Goal: Connect with others: Connect with others

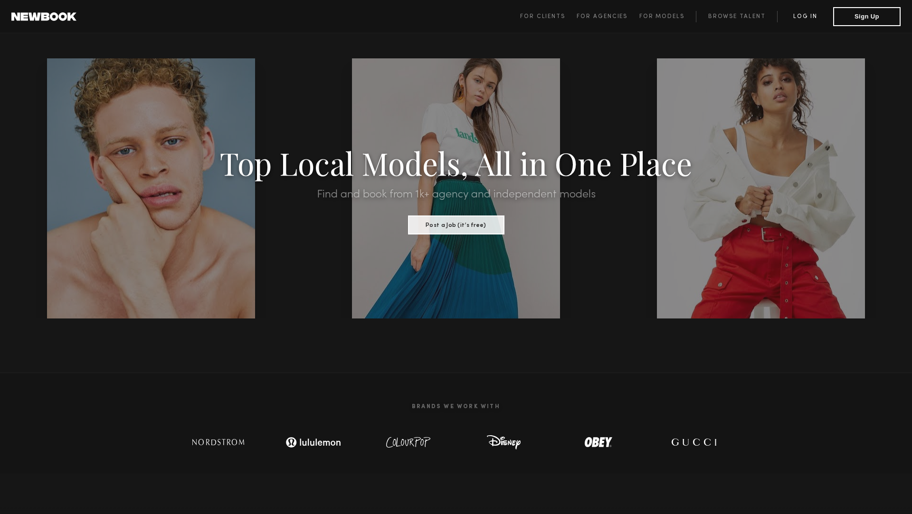
click at [801, 19] on link "Log in" at bounding box center [805, 16] width 56 height 11
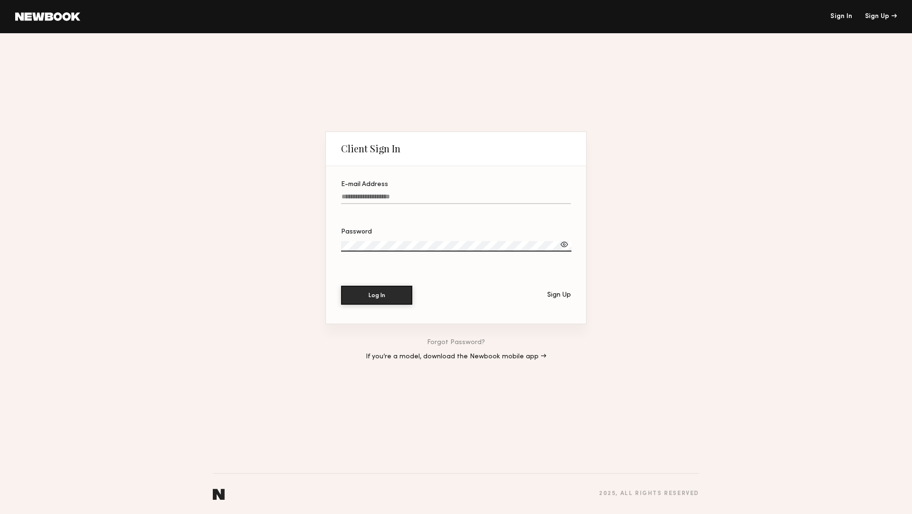
type input "**********"
click at [362, 299] on button "Log In" at bounding box center [376, 294] width 71 height 19
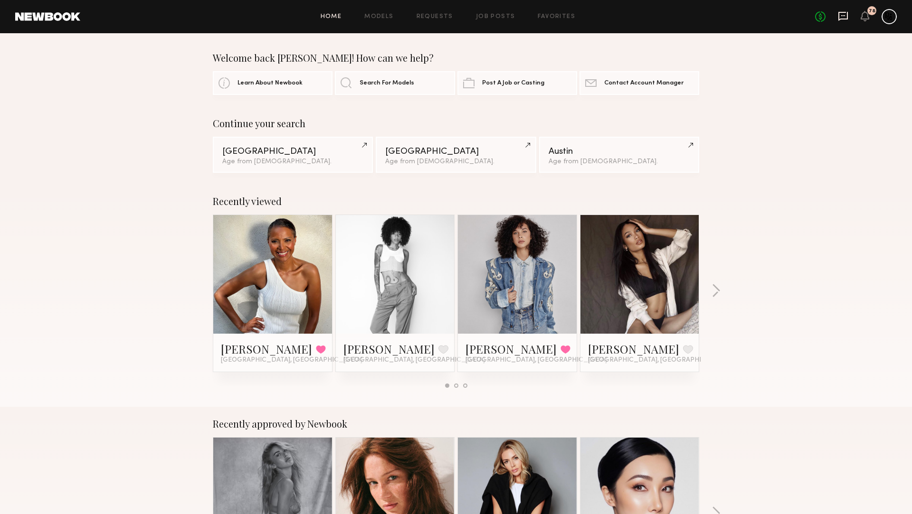
click at [845, 14] on icon at bounding box center [843, 16] width 10 height 10
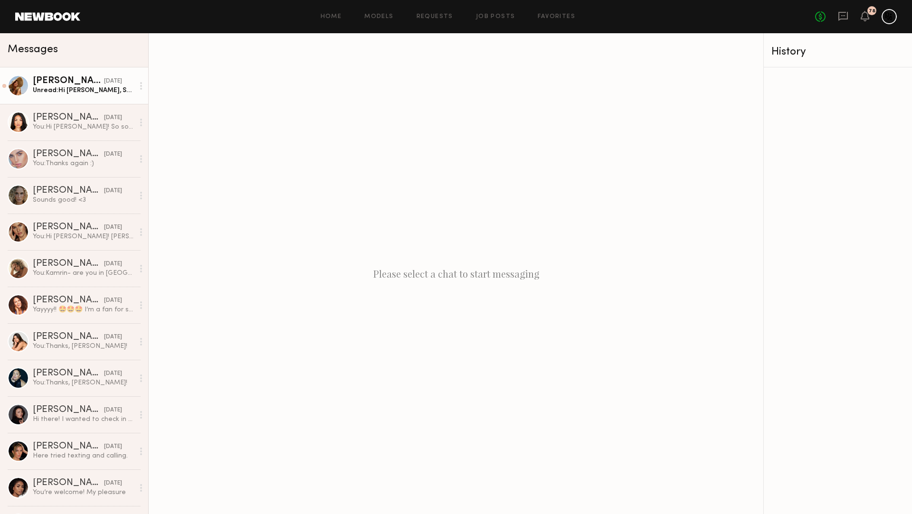
click at [68, 86] on div "Unread: Hi Jamie, Sounds good. Thank you for approving payment. I appreciate it…" at bounding box center [83, 90] width 101 height 9
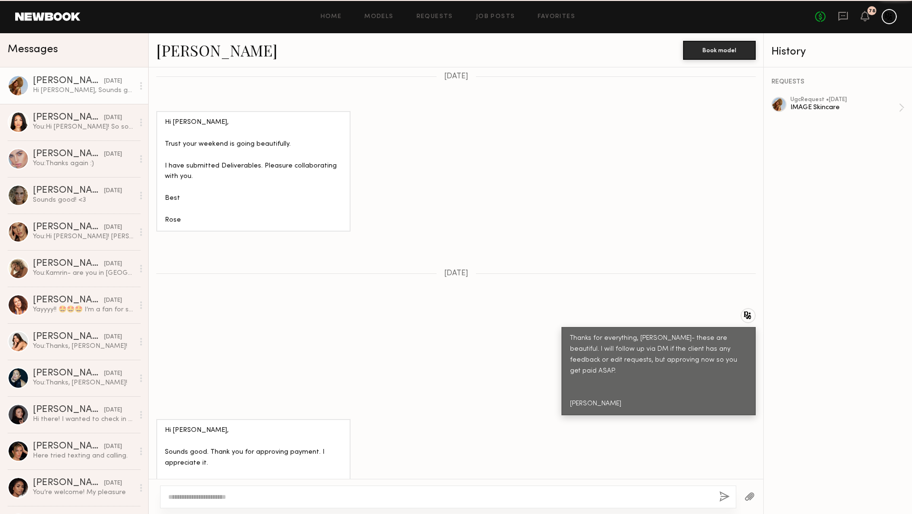
scroll to position [1077, 0]
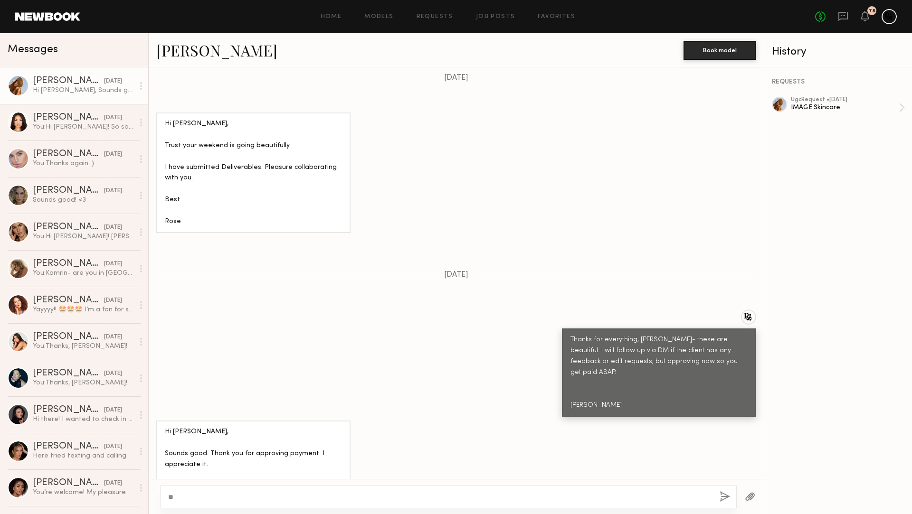
type textarea "*"
click at [32, 13] on link at bounding box center [47, 16] width 65 height 9
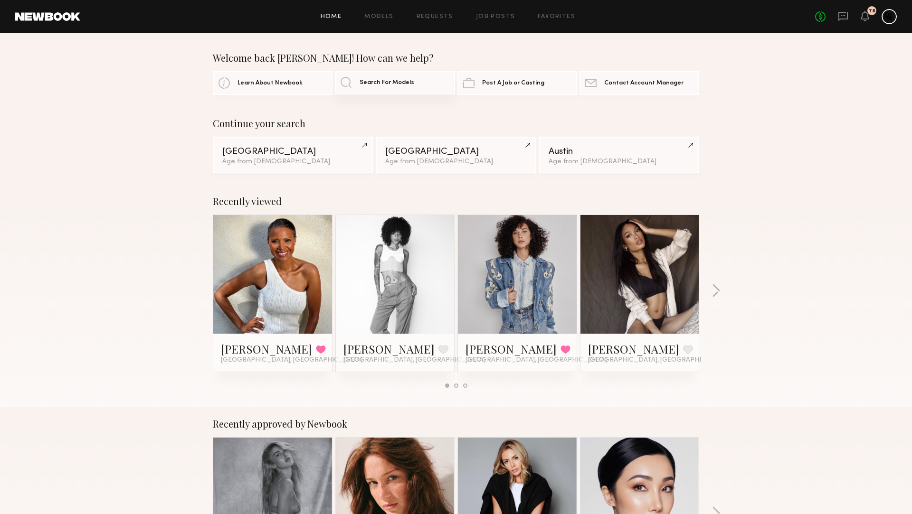
click at [382, 77] on link "Search For Models" at bounding box center [395, 83] width 120 height 24
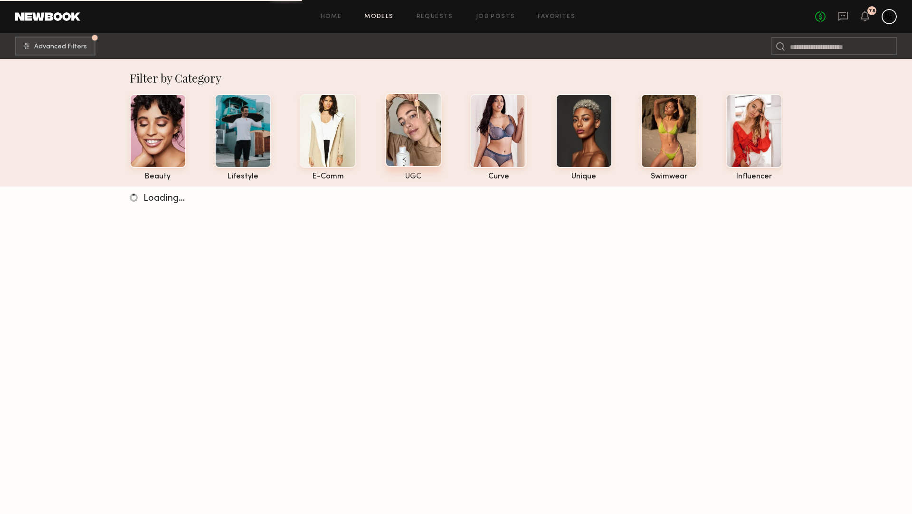
click at [403, 141] on div at bounding box center [413, 130] width 57 height 74
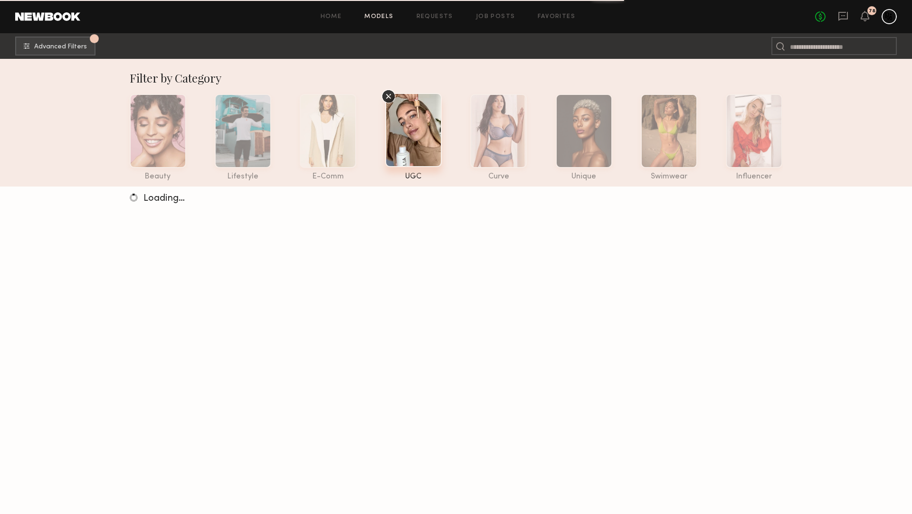
click at [413, 144] on div at bounding box center [413, 130] width 57 height 74
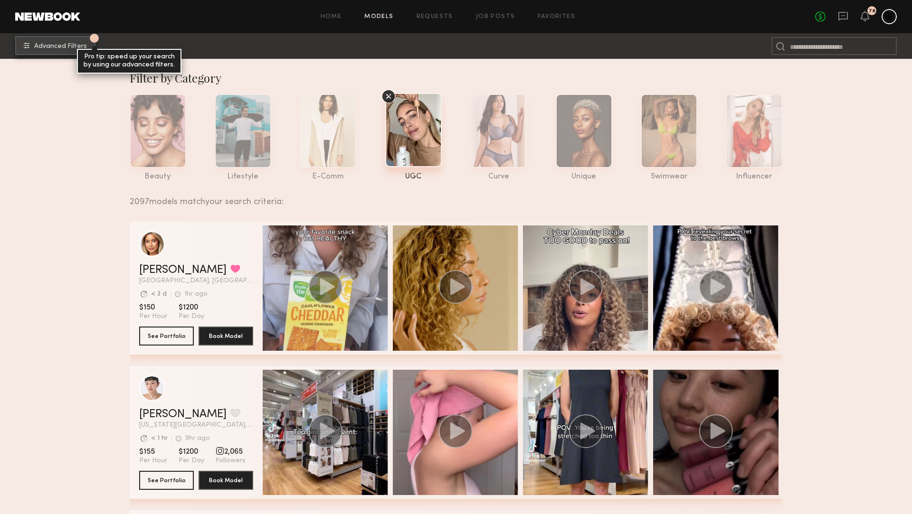
click at [68, 42] on button "1 Advanced Filters Pro tip: speed up your search by using our advanced filters." at bounding box center [55, 45] width 80 height 19
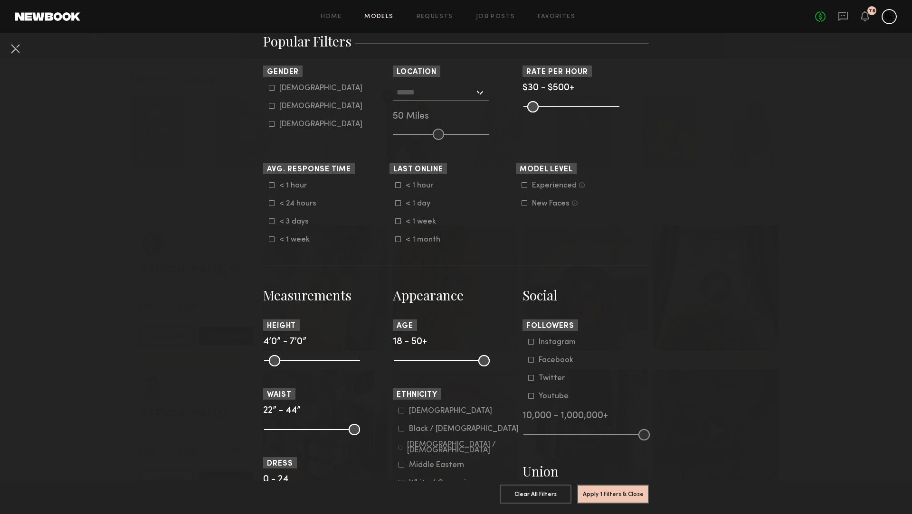
scroll to position [198, 0]
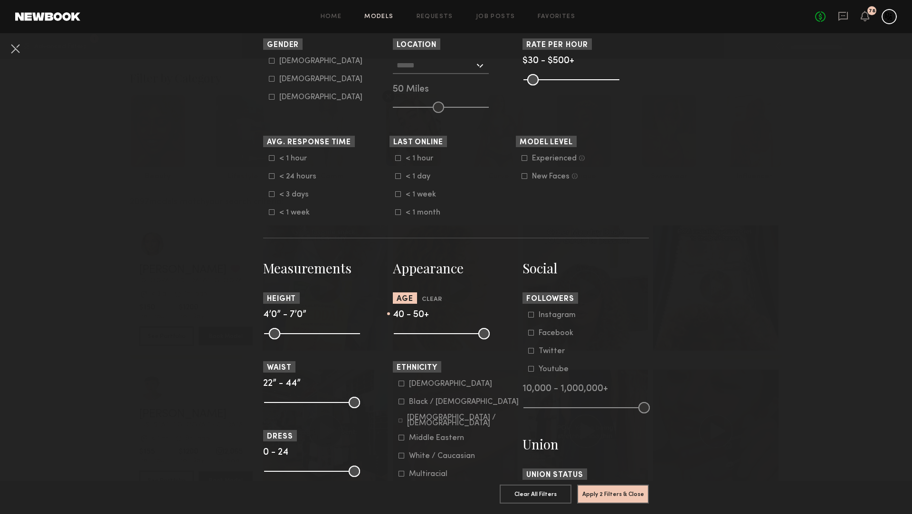
drag, startPoint x: 401, startPoint y: 334, endPoint x: 456, endPoint y: 334, distance: 55.1
type input "**"
click at [456, 334] on input "range" at bounding box center [442, 333] width 96 height 11
click at [611, 500] on button "Apply 2 Filters & Close" at bounding box center [613, 493] width 72 height 19
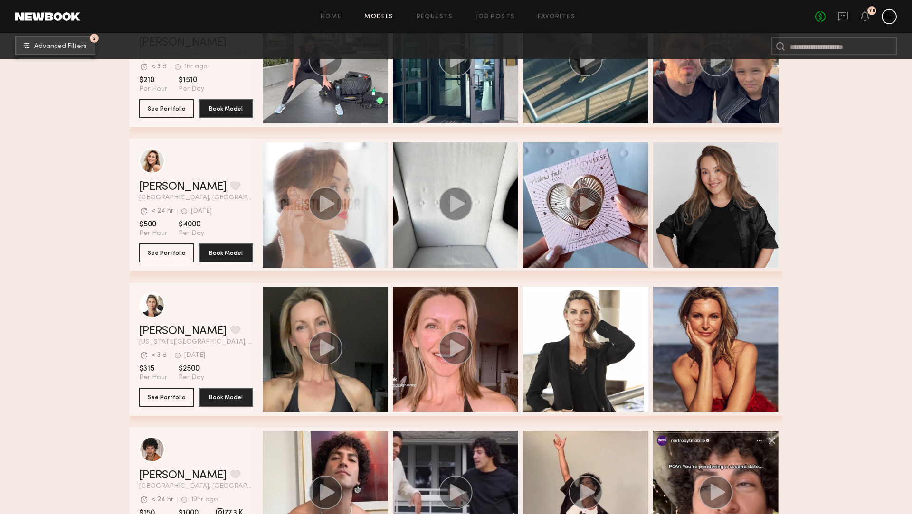
scroll to position [2010, 0]
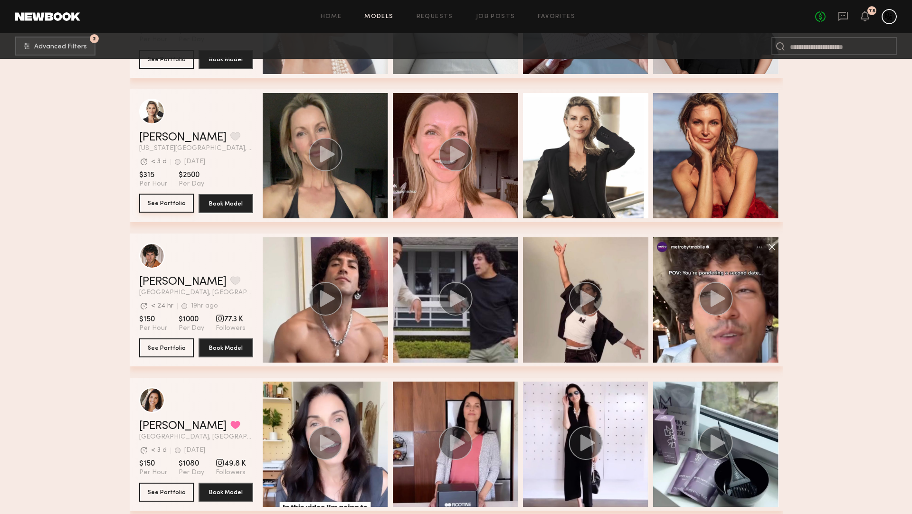
click at [162, 206] on button "See Portfolio" at bounding box center [166, 203] width 55 height 19
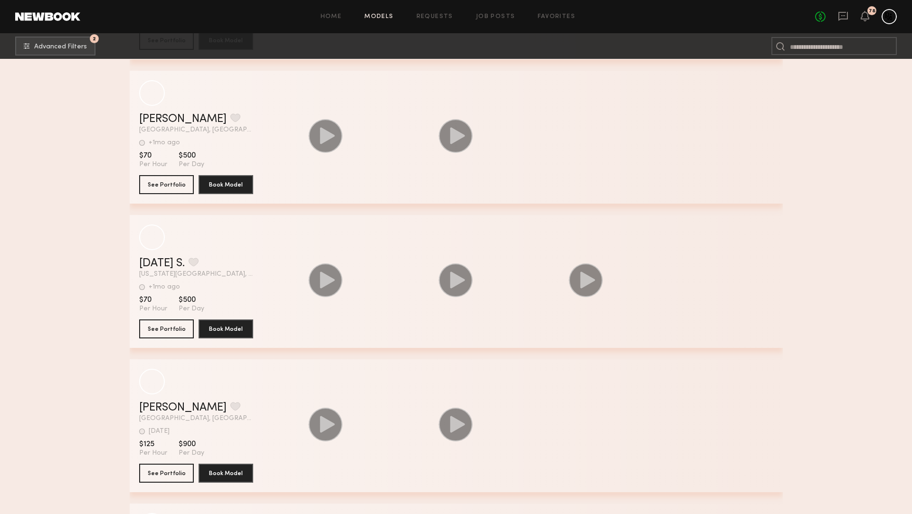
scroll to position [13830, 0]
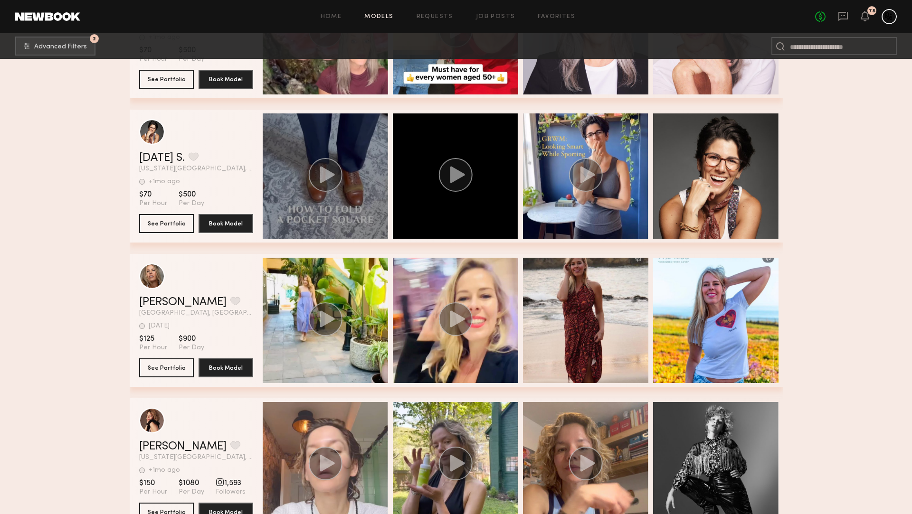
click at [337, 137] on div "grid" at bounding box center [325, 176] width 125 height 125
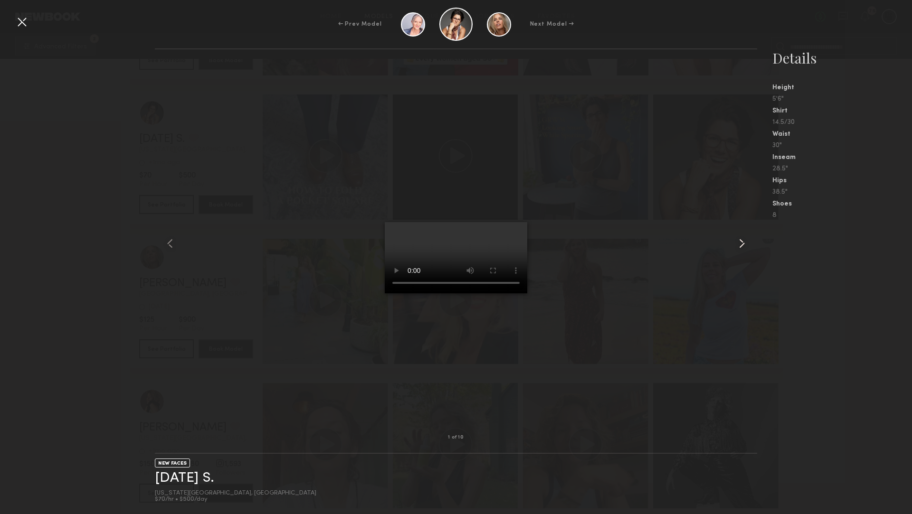
scroll to position [13852, 0]
click at [741, 246] on common-icon at bounding box center [741, 243] width 15 height 15
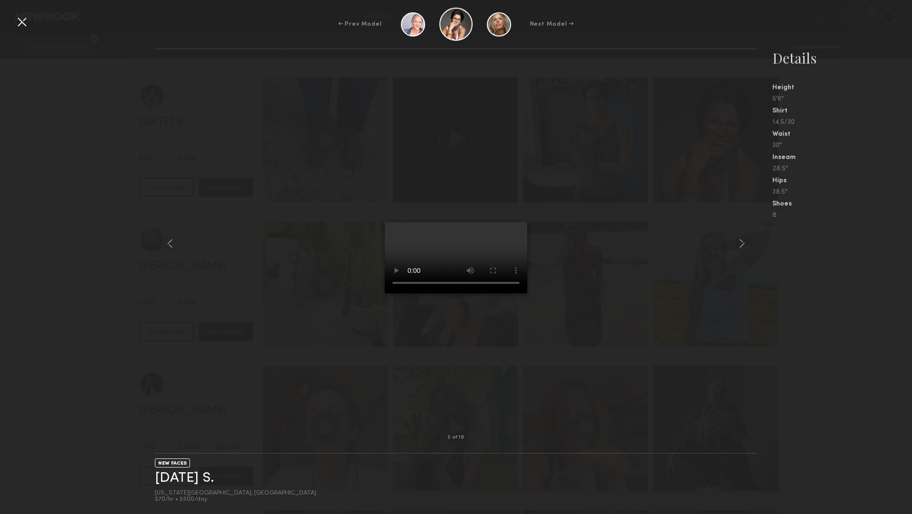
scroll to position [13868, 0]
click at [23, 24] on div at bounding box center [21, 21] width 15 height 15
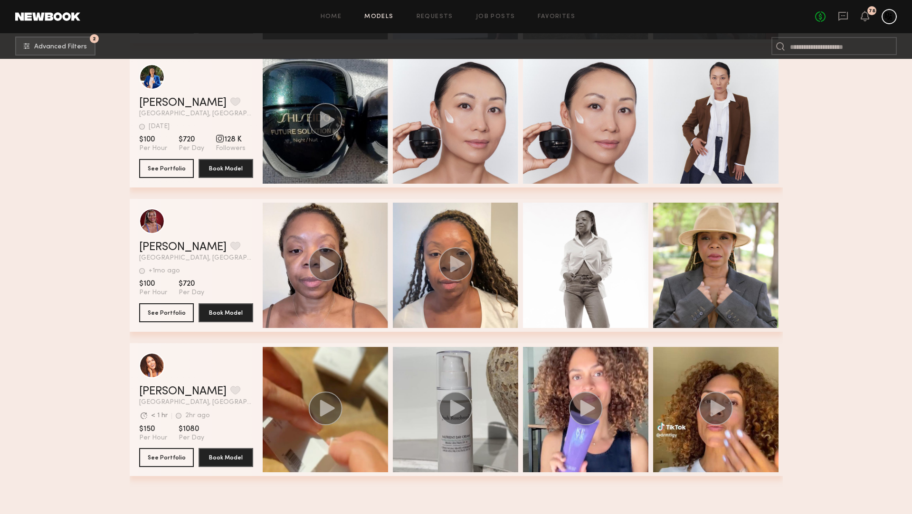
scroll to position [16160, 0]
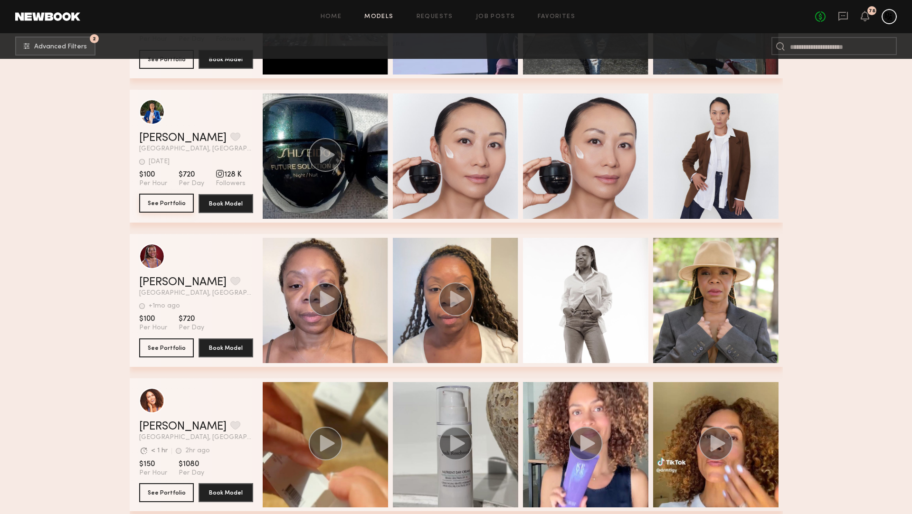
click at [160, 201] on button "See Portfolio" at bounding box center [166, 203] width 55 height 19
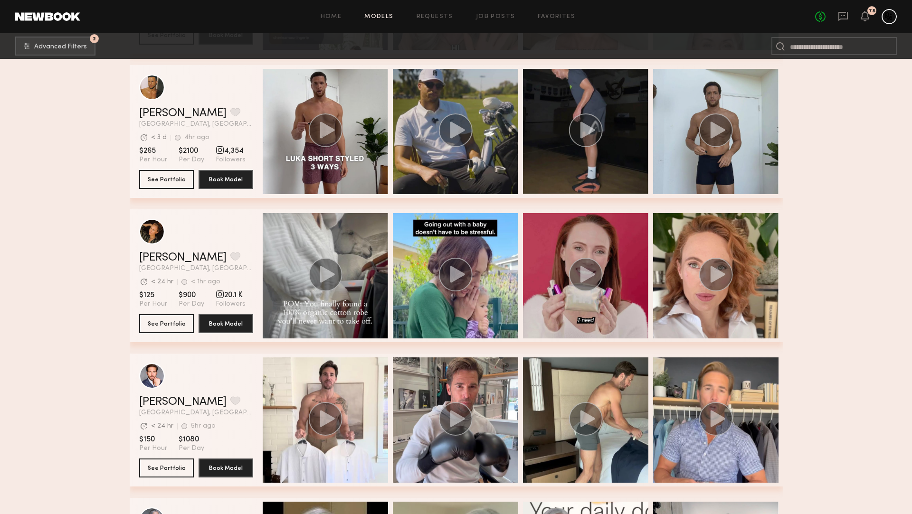
scroll to position [695, 0]
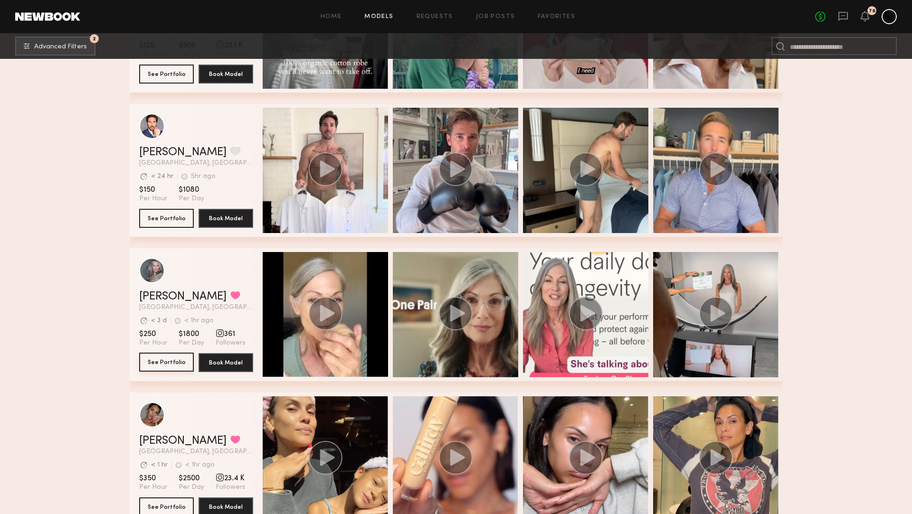
click at [156, 361] on button "See Portfolio" at bounding box center [166, 362] width 55 height 19
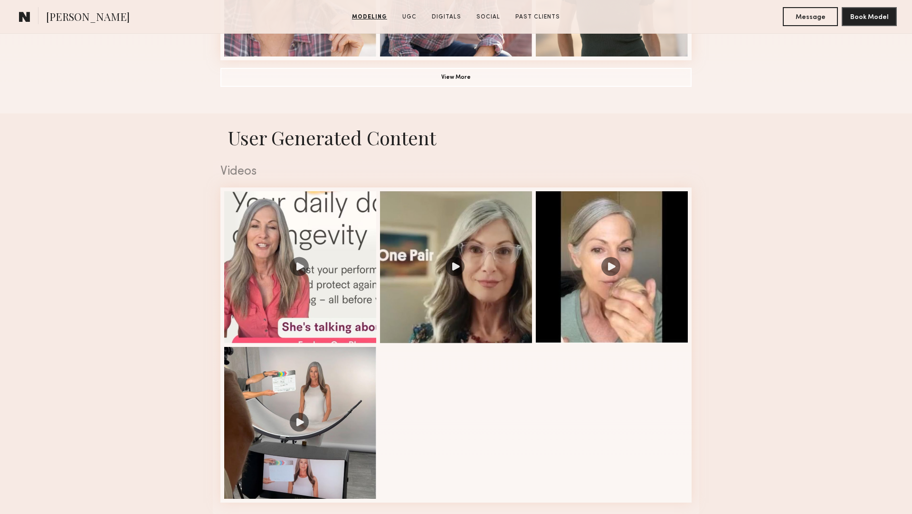
scroll to position [845, 0]
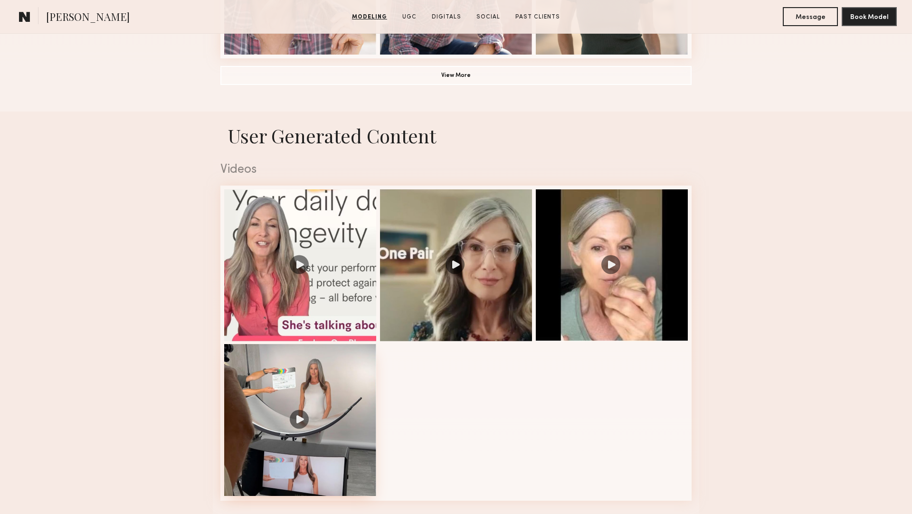
click at [323, 370] on div at bounding box center [300, 420] width 152 height 152
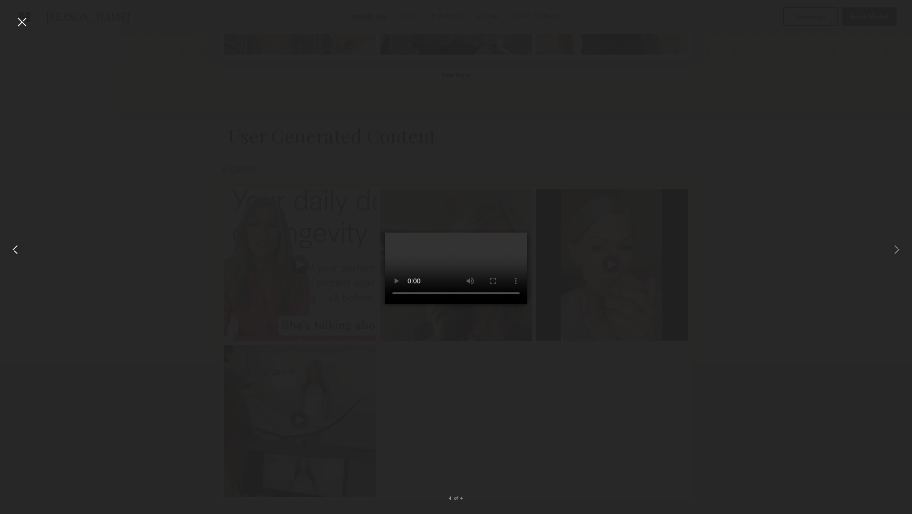
click at [13, 18] on div at bounding box center [18, 249] width 37 height 469
click at [18, 22] on div at bounding box center [21, 21] width 15 height 15
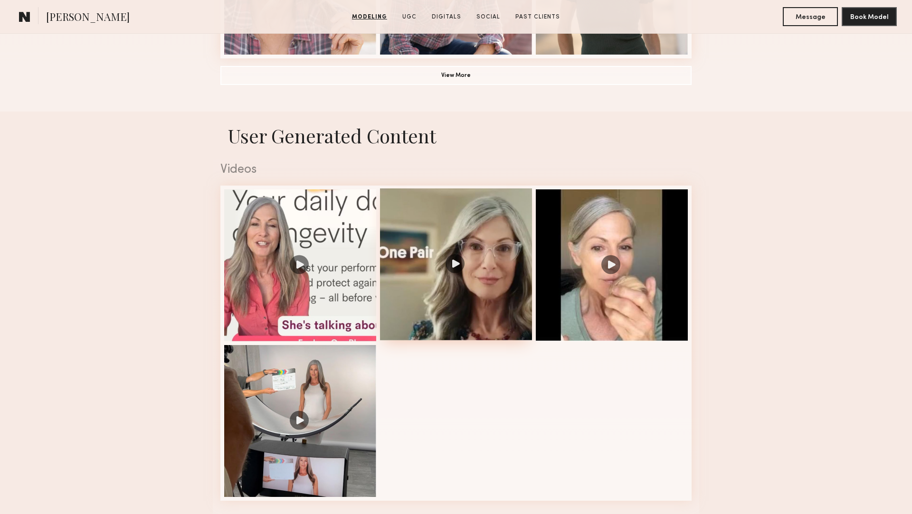
click at [499, 224] on div at bounding box center [456, 265] width 152 height 152
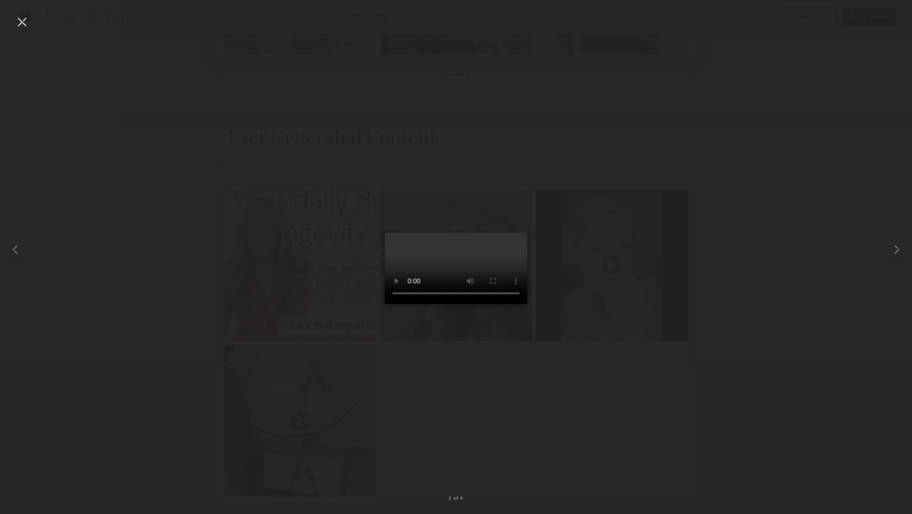
click at [18, 24] on div at bounding box center [21, 21] width 15 height 15
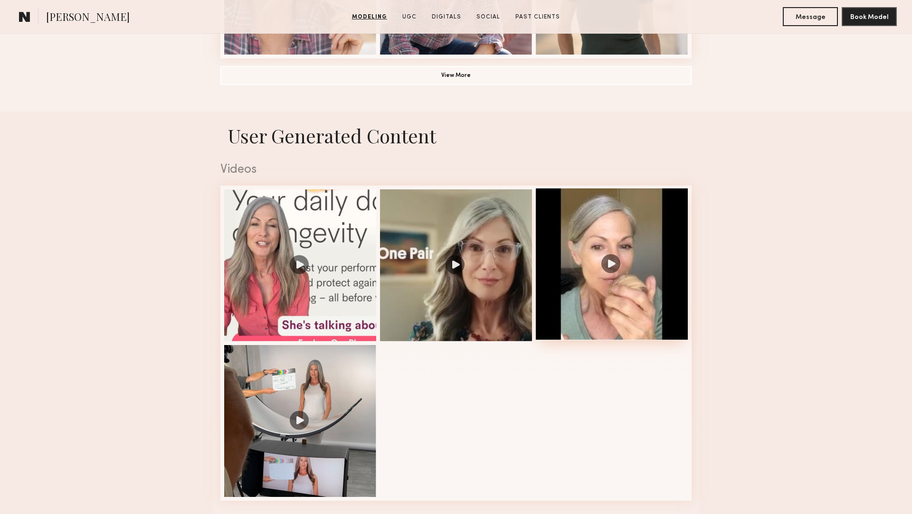
click at [580, 225] on div at bounding box center [612, 265] width 152 height 152
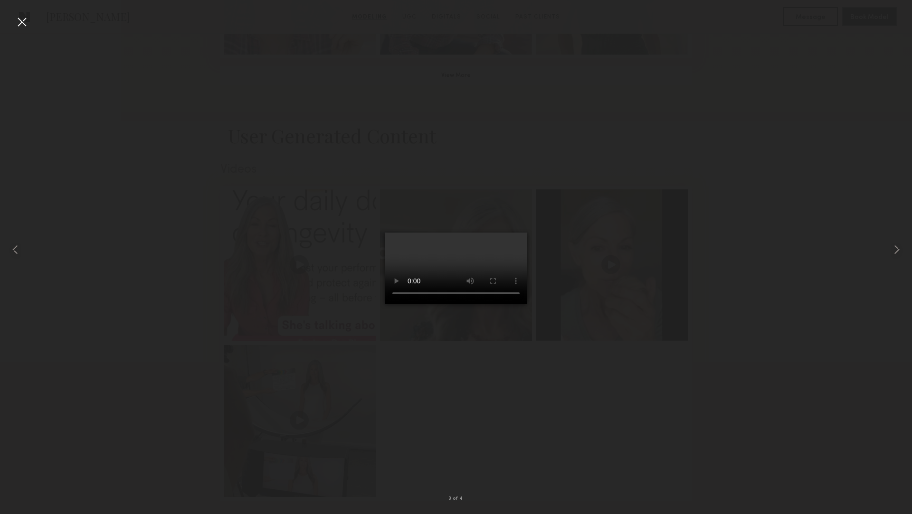
click at [21, 24] on div at bounding box center [21, 21] width 15 height 15
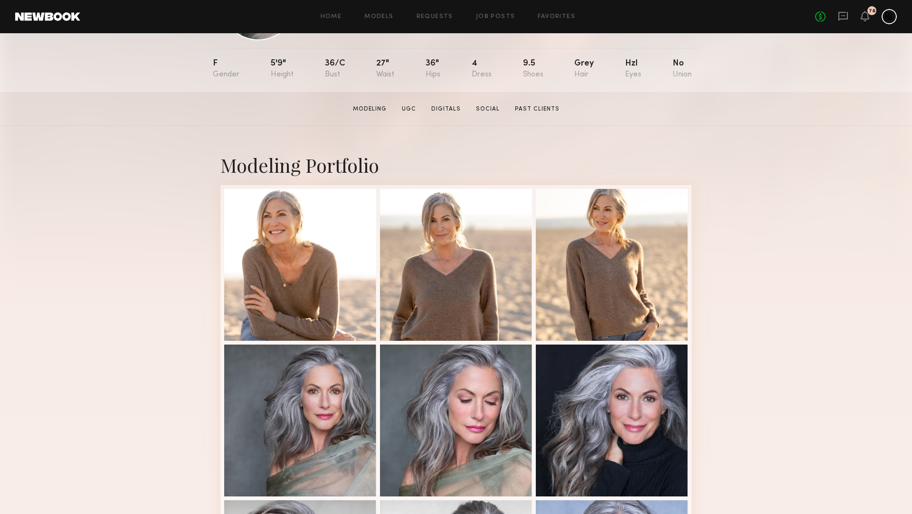
scroll to position [0, 0]
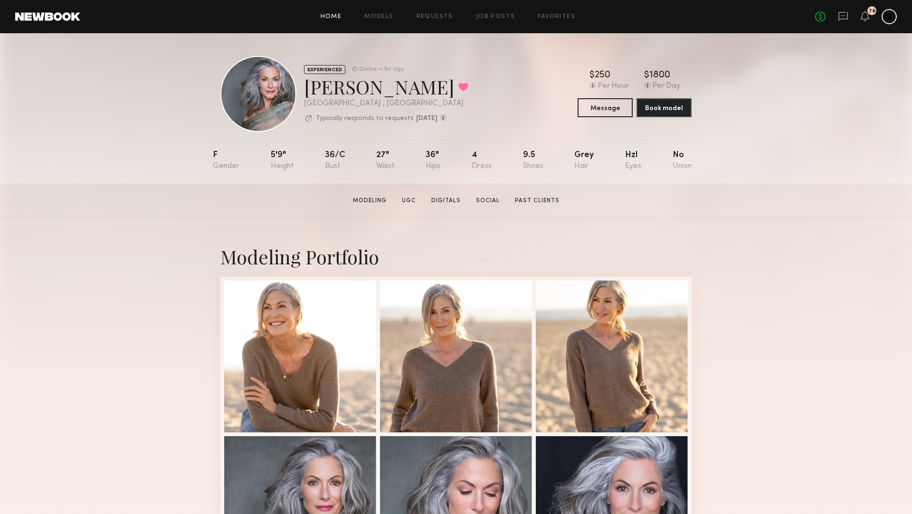
click at [323, 14] on link "Home" at bounding box center [331, 17] width 21 height 6
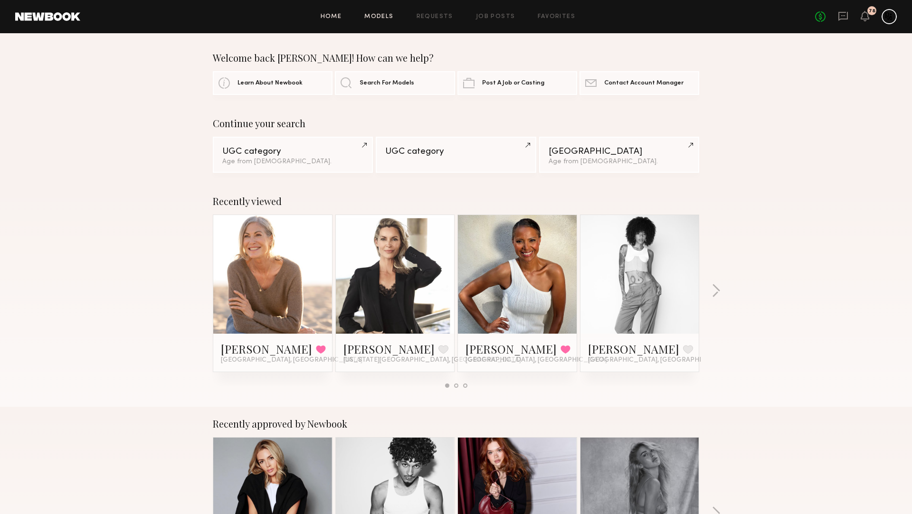
click at [374, 14] on link "Models" at bounding box center [378, 17] width 29 height 6
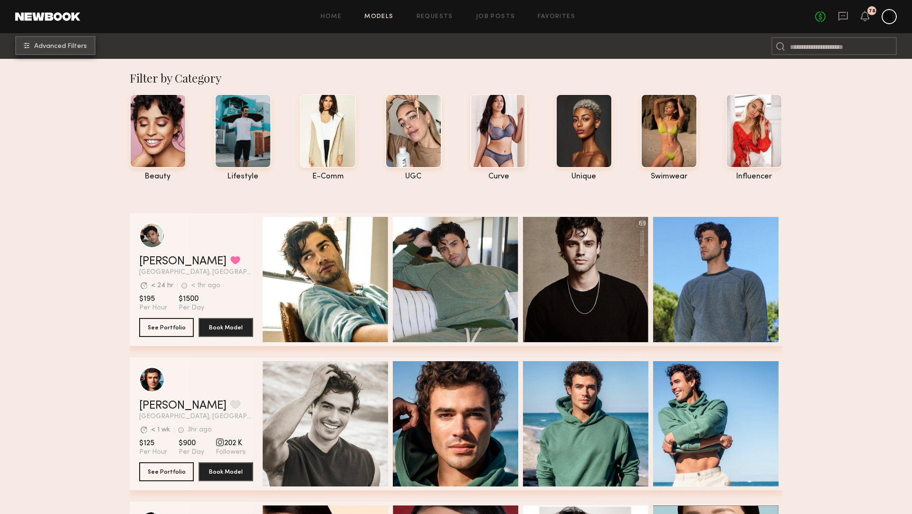
click at [45, 44] on span "Advanced Filters" at bounding box center [60, 46] width 53 height 7
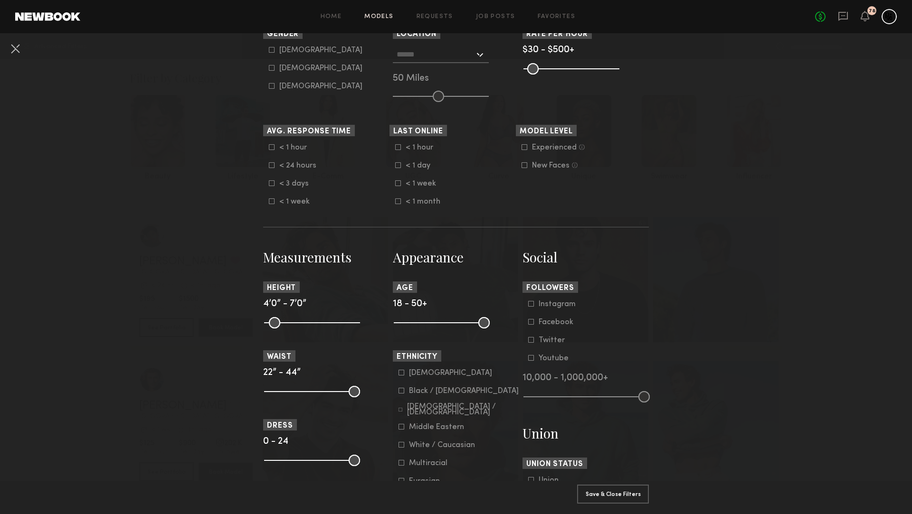
scroll to position [227, 0]
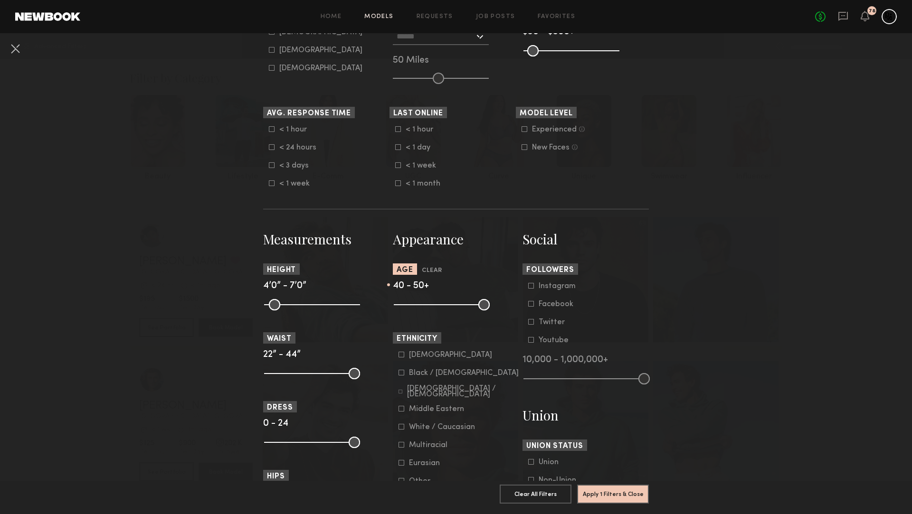
drag, startPoint x: 401, startPoint y: 306, endPoint x: 456, endPoint y: 311, distance: 55.8
type input "**"
click at [456, 305] on input "range" at bounding box center [442, 304] width 96 height 11
click at [608, 493] on button "Apply 1 Filters & Close" at bounding box center [613, 493] width 72 height 19
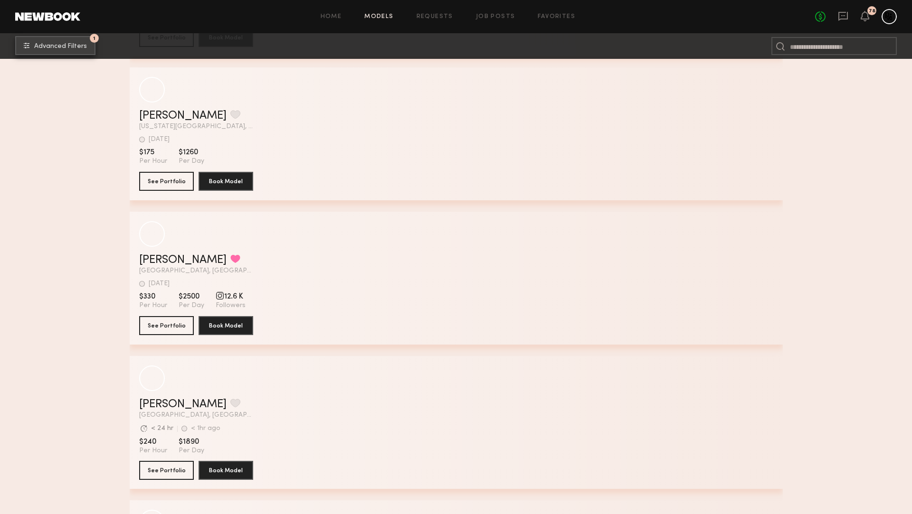
scroll to position [8432, 0]
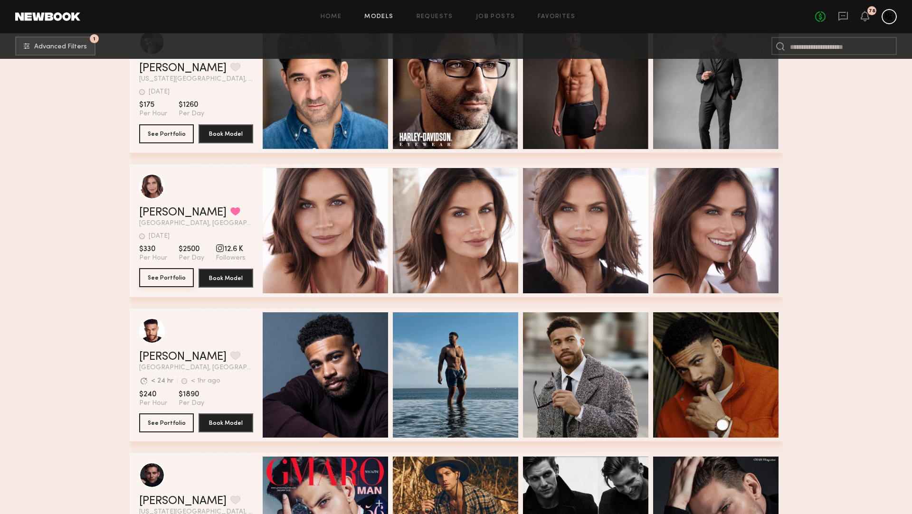
click at [155, 275] on button "See Portfolio" at bounding box center [166, 277] width 55 height 19
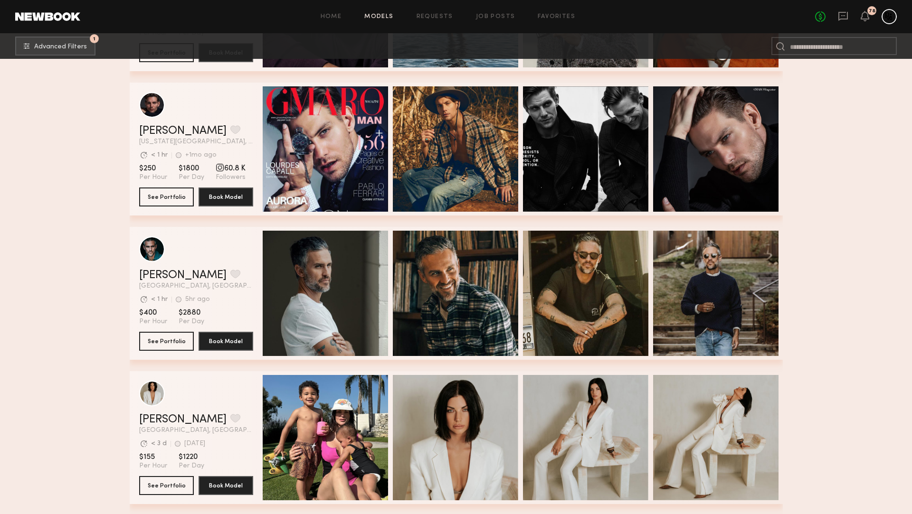
scroll to position [8938, 0]
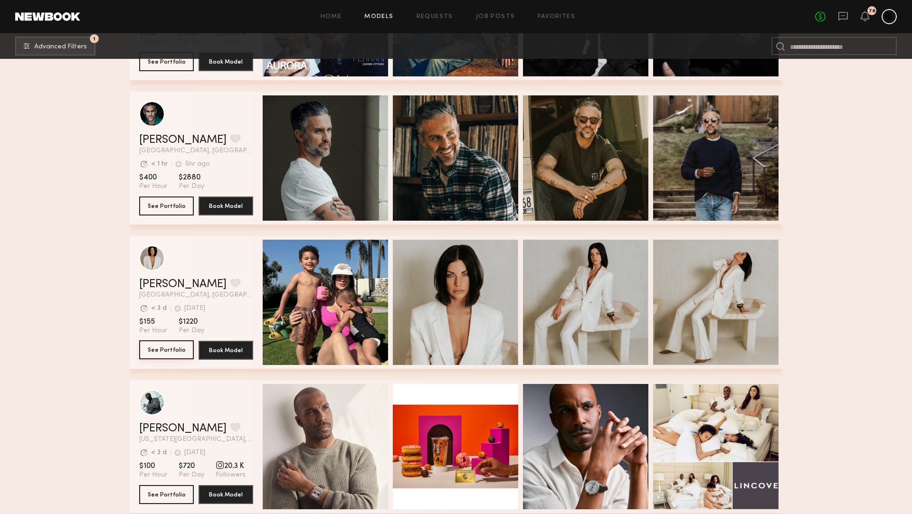
click at [165, 345] on button "See Portfolio" at bounding box center [166, 350] width 55 height 19
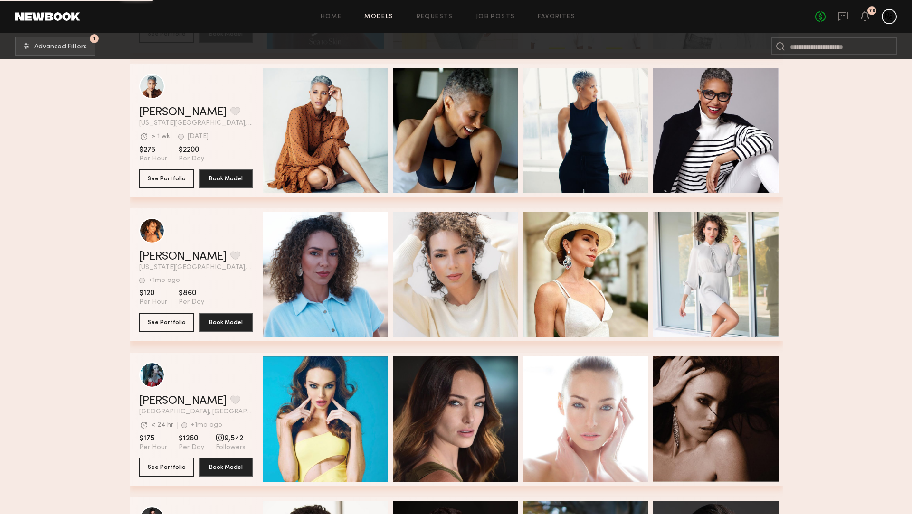
scroll to position [0, 3]
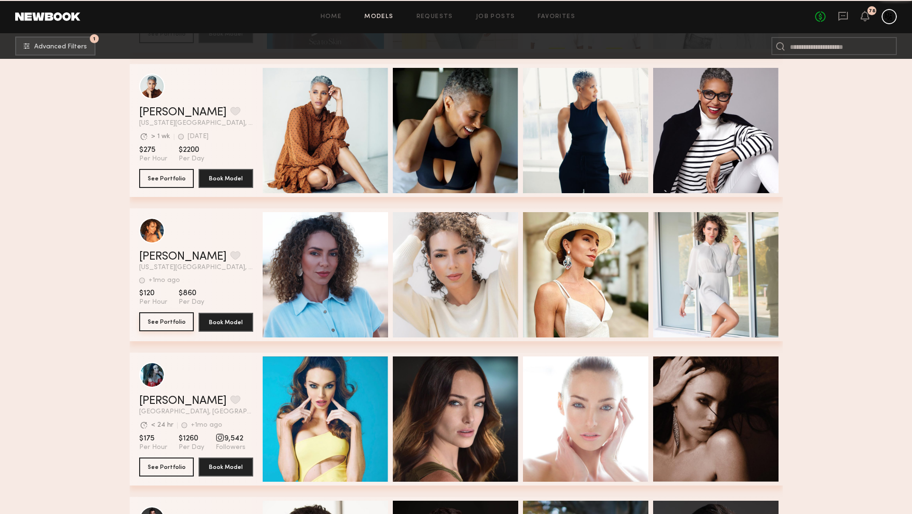
scroll to position [13156, 0]
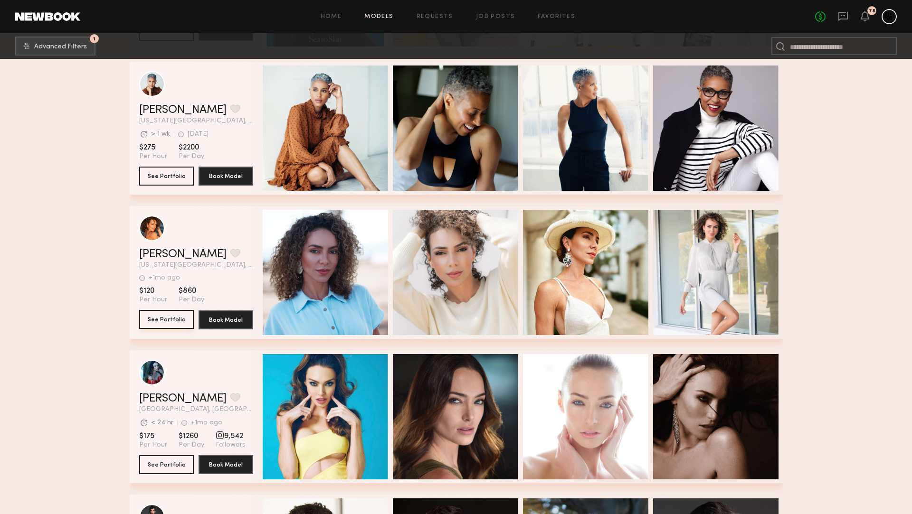
click at [155, 320] on button "See Portfolio" at bounding box center [166, 319] width 55 height 19
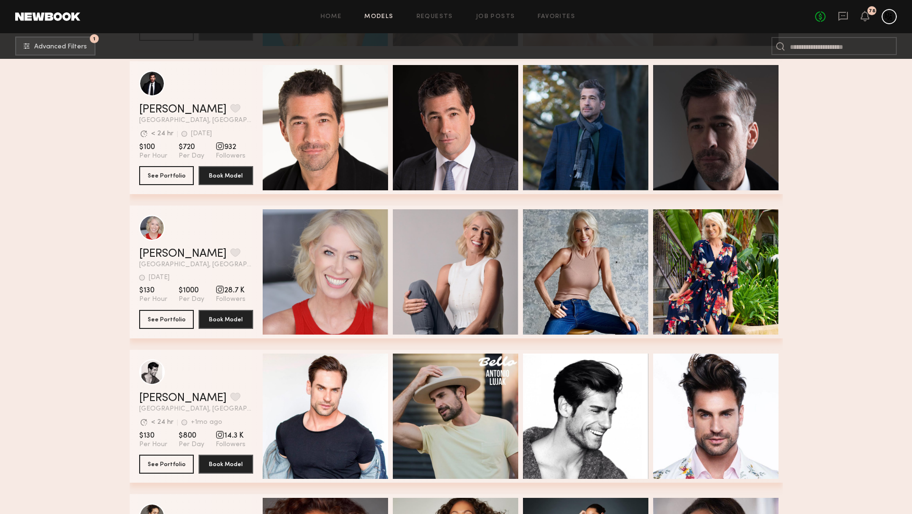
scroll to position [13891, 0]
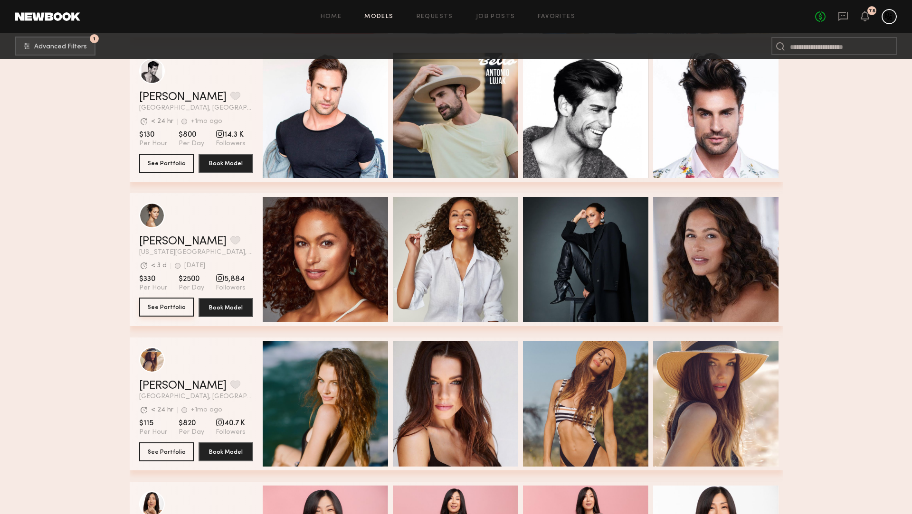
click at [144, 307] on button "See Portfolio" at bounding box center [166, 307] width 55 height 19
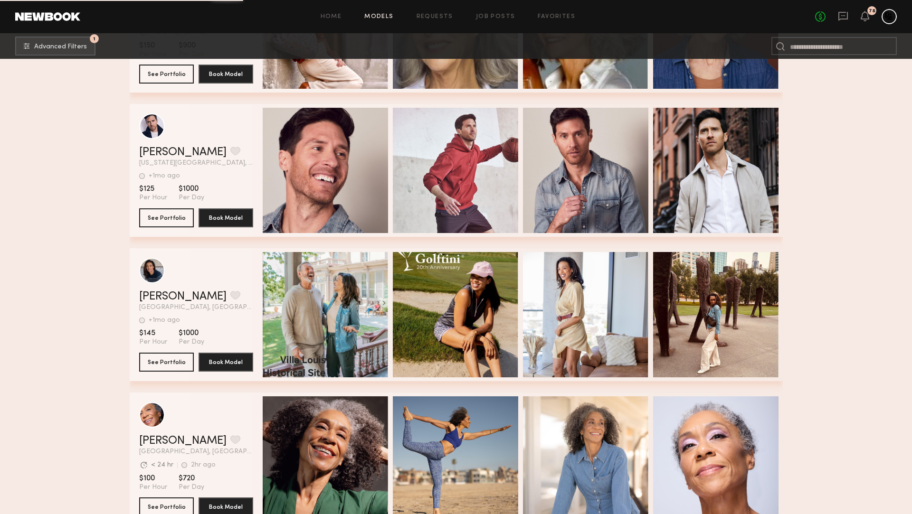
scroll to position [15017, 0]
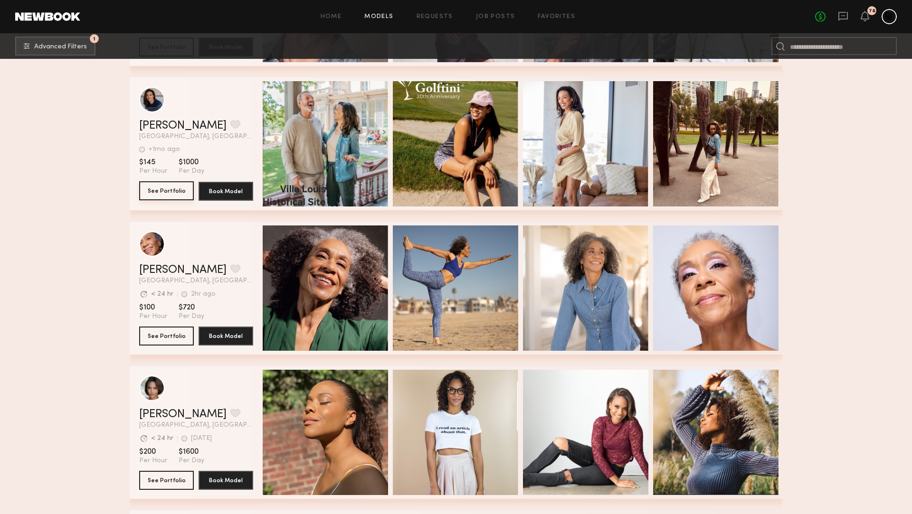
click at [154, 191] on button "See Portfolio" at bounding box center [166, 190] width 55 height 19
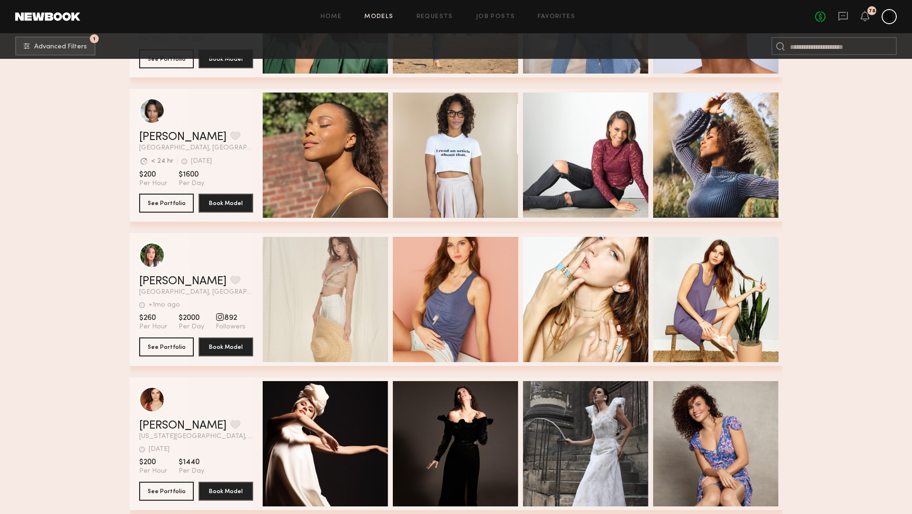
scroll to position [15563, 0]
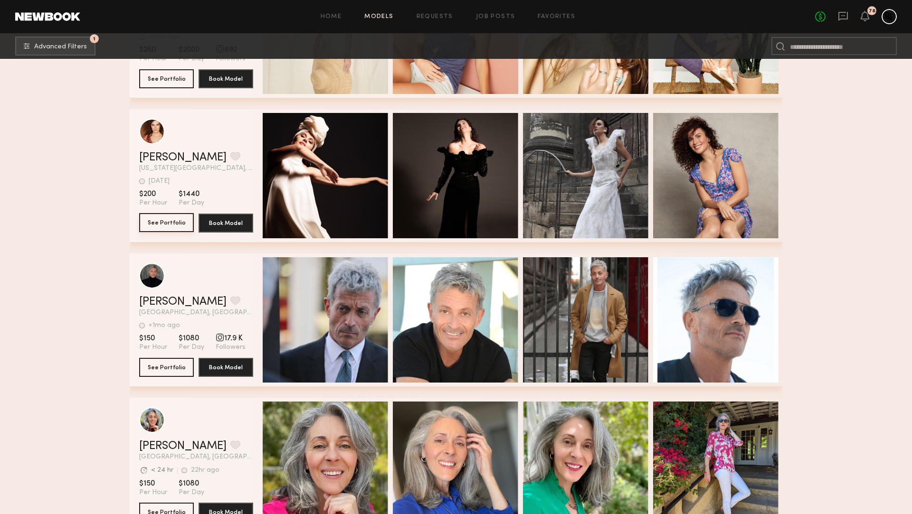
click at [177, 226] on button "See Portfolio" at bounding box center [166, 222] width 55 height 19
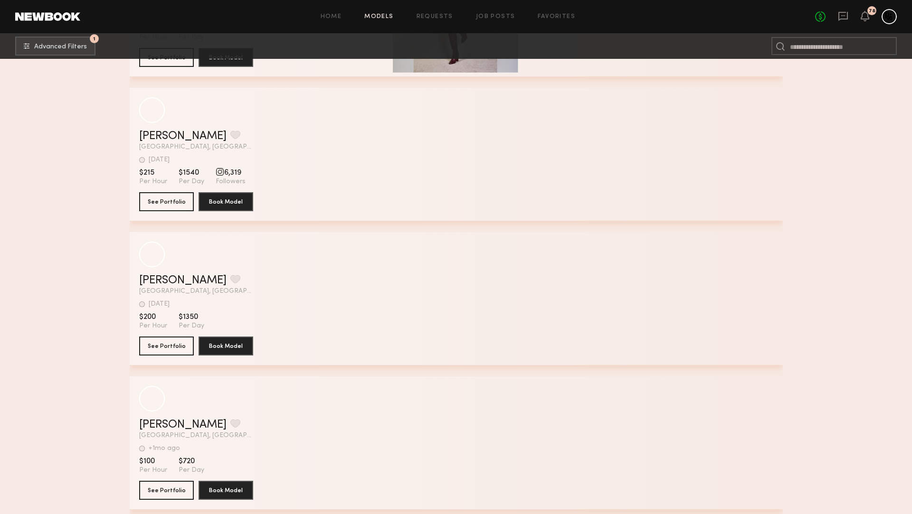
scroll to position [19504, 0]
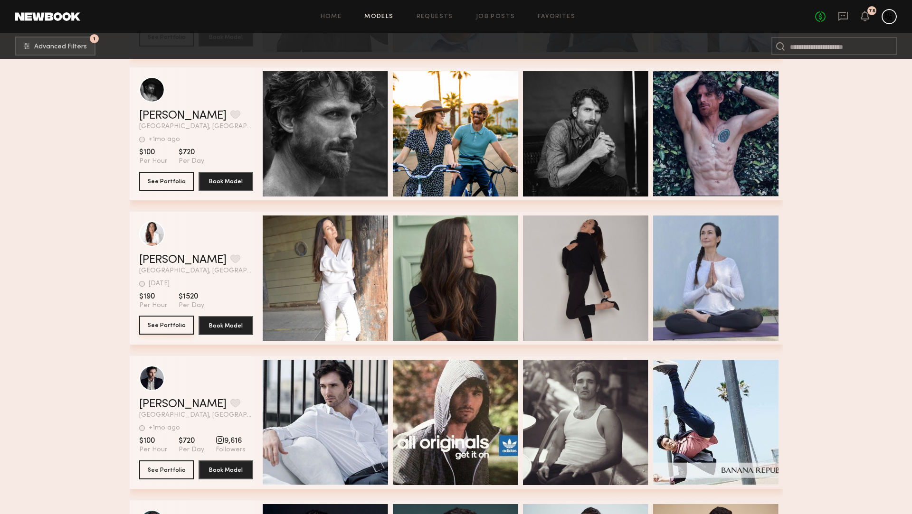
click at [170, 325] on button "See Portfolio" at bounding box center [166, 325] width 55 height 19
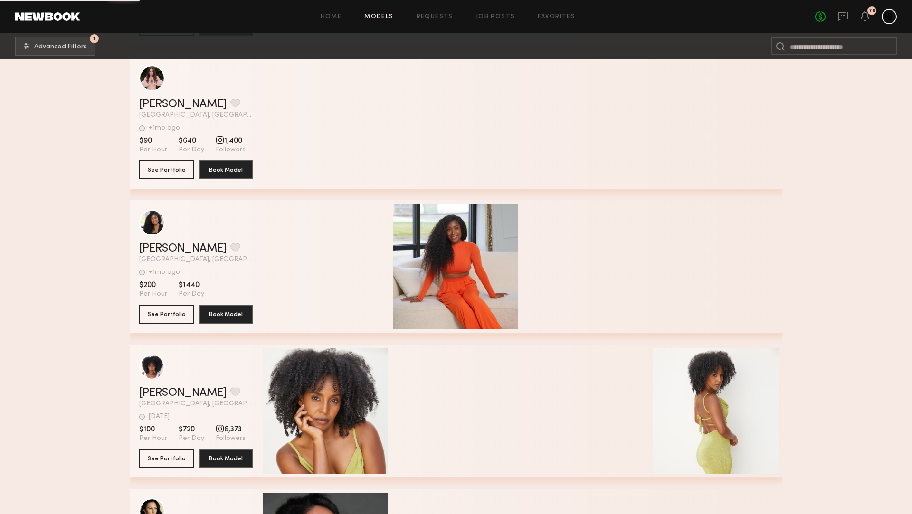
scroll to position [23944, 0]
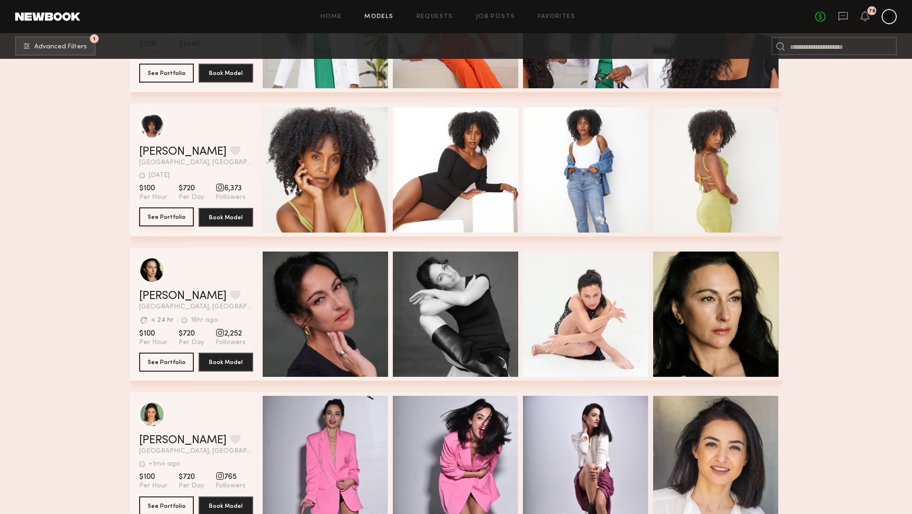
click at [166, 217] on button "See Portfolio" at bounding box center [166, 217] width 55 height 19
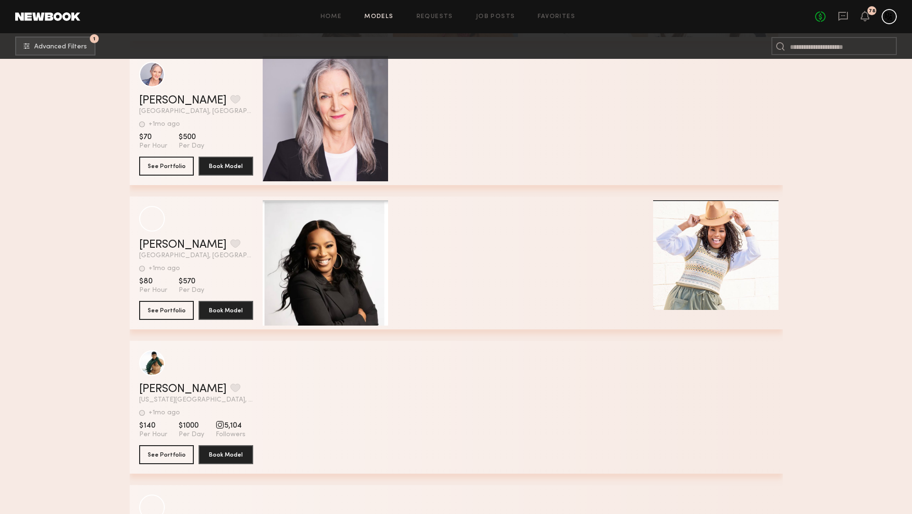
scroll to position [26377, 0]
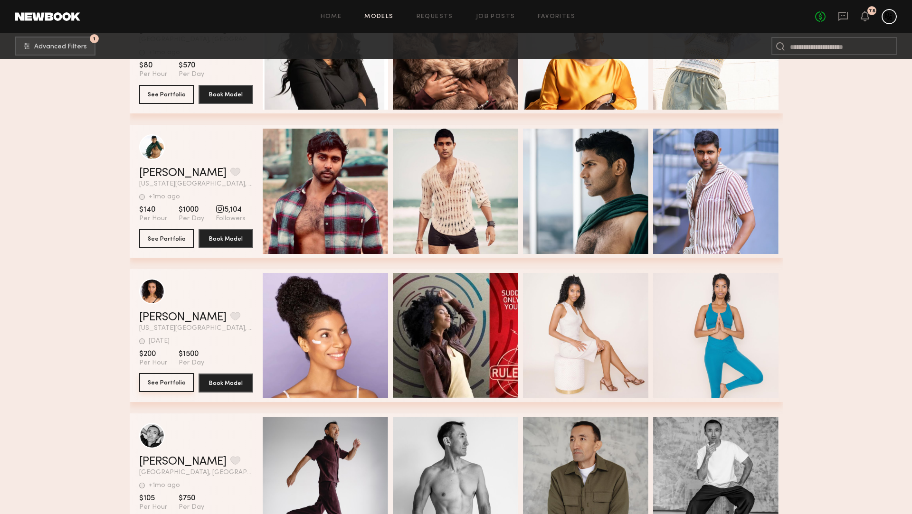
click at [171, 380] on button "See Portfolio" at bounding box center [166, 382] width 55 height 19
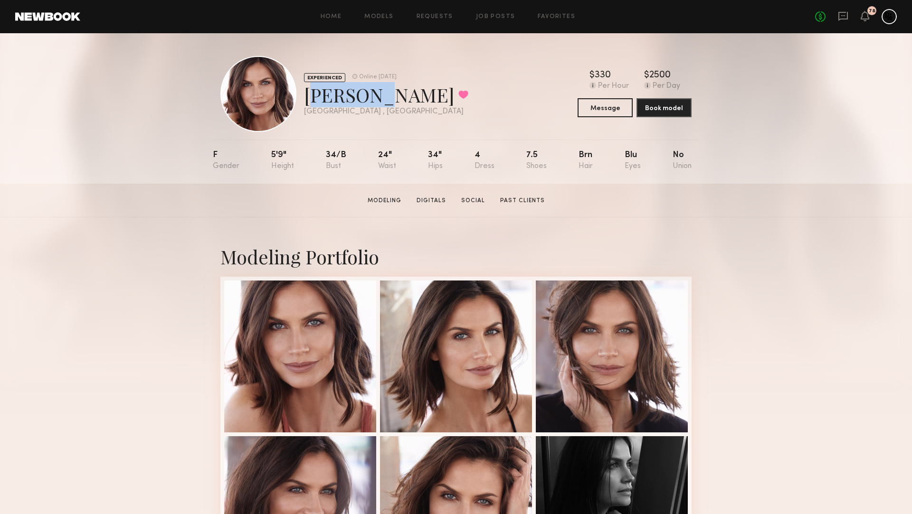
drag, startPoint x: 373, startPoint y: 99, endPoint x: 307, endPoint y: 98, distance: 66.0
click at [307, 98] on div "Manoela K. Favorited" at bounding box center [386, 94] width 164 height 25
copy div "Manoela"
drag, startPoint x: 394, startPoint y: 92, endPoint x: 305, endPoint y: 98, distance: 89.0
click at [305, 98] on div "Manoela K. Favorited" at bounding box center [386, 94] width 164 height 25
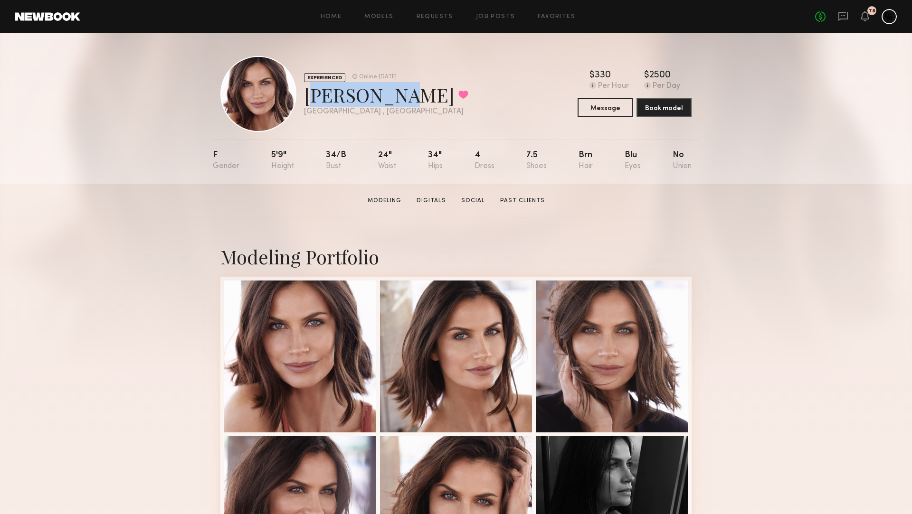
copy div "Manoela K"
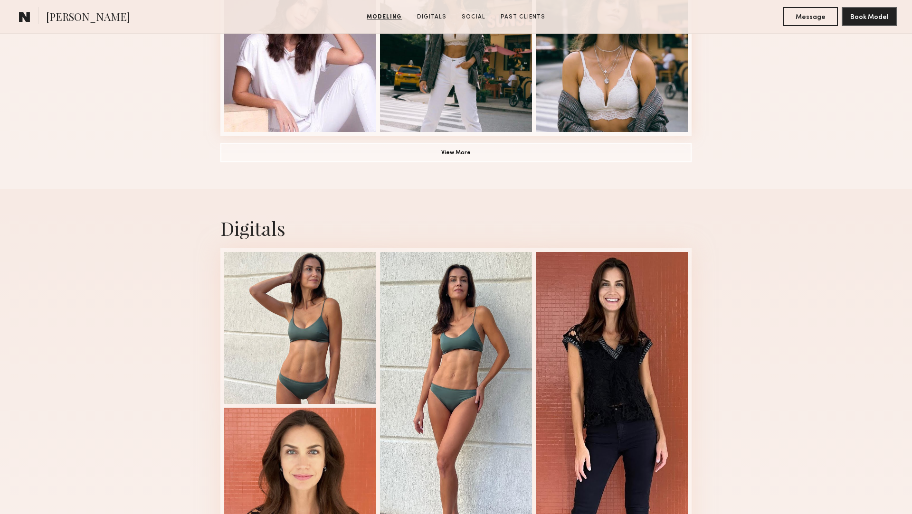
scroll to position [916, 0]
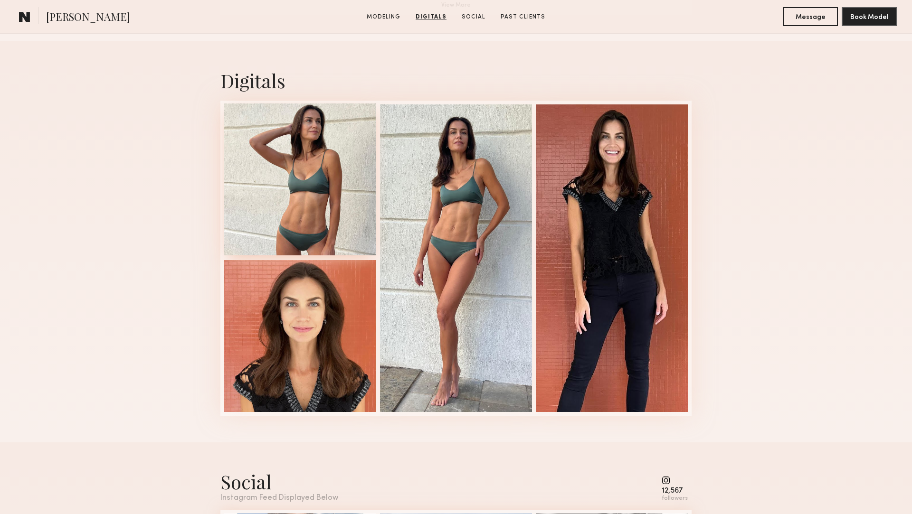
click at [344, 192] on div at bounding box center [300, 180] width 152 height 152
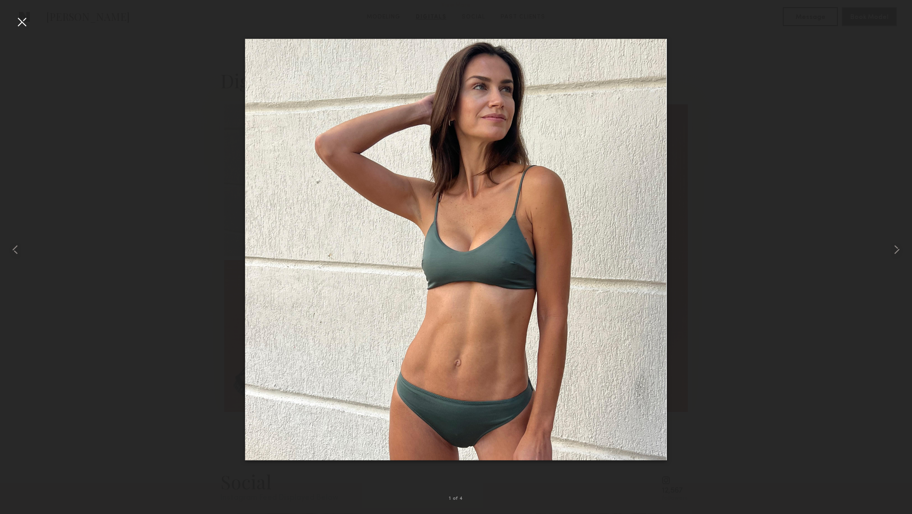
click at [733, 112] on div at bounding box center [456, 249] width 912 height 469
drag, startPoint x: 28, startPoint y: 22, endPoint x: 370, endPoint y: 117, distance: 354.4
click at [28, 22] on div at bounding box center [21, 21] width 15 height 15
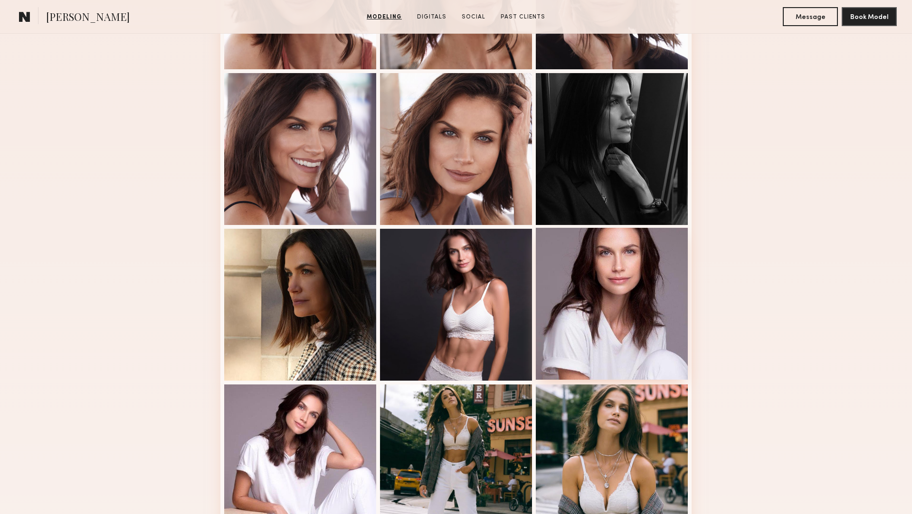
scroll to position [0, 0]
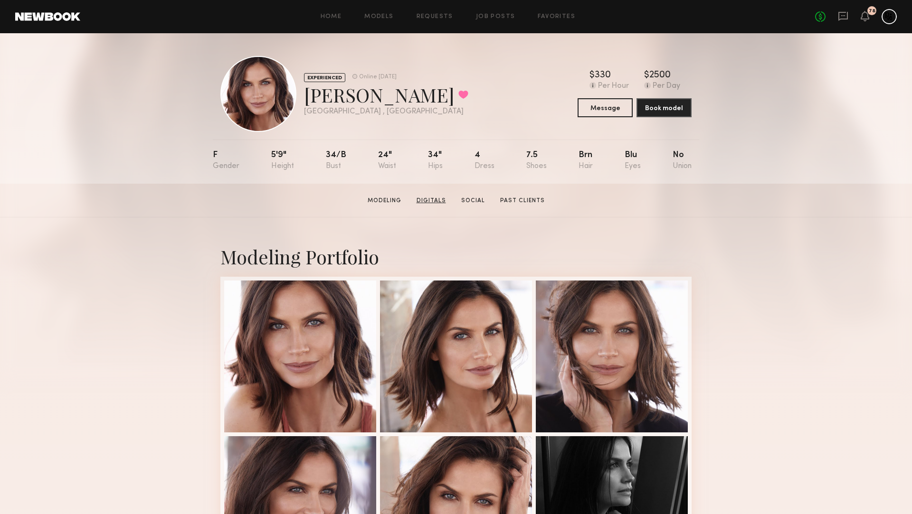
click at [432, 198] on link "Digitals" at bounding box center [431, 201] width 37 height 9
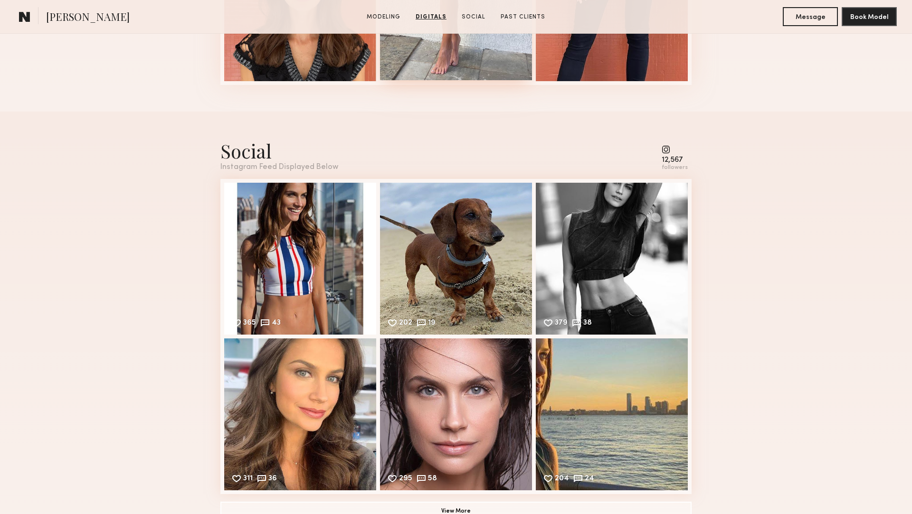
scroll to position [1292, 0]
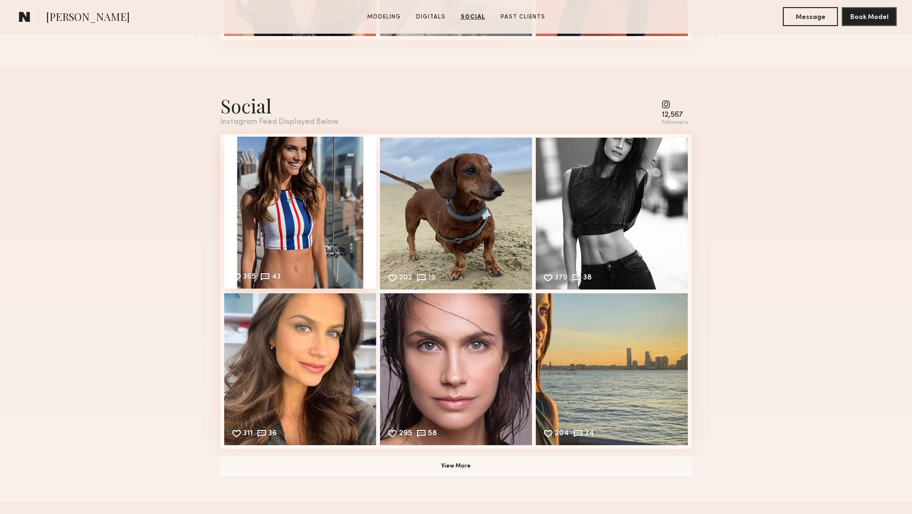
click at [286, 237] on div "365 43 Likes & comments displayed to show model’s engagement" at bounding box center [300, 213] width 152 height 152
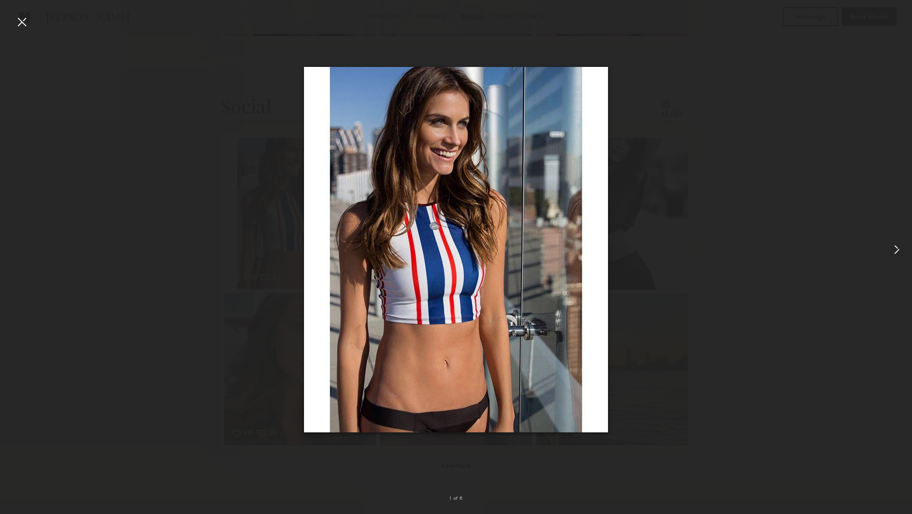
click at [894, 251] on common-icon at bounding box center [896, 249] width 15 height 15
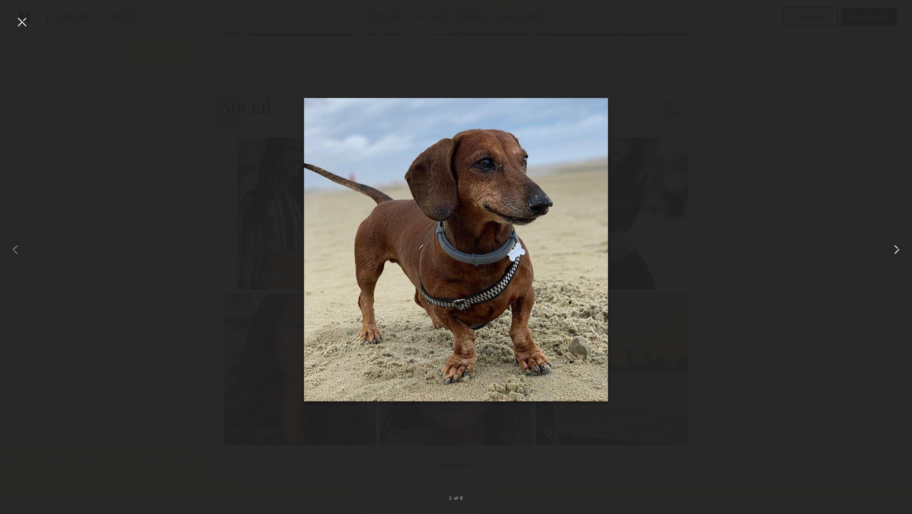
click at [894, 250] on common-icon at bounding box center [896, 249] width 15 height 15
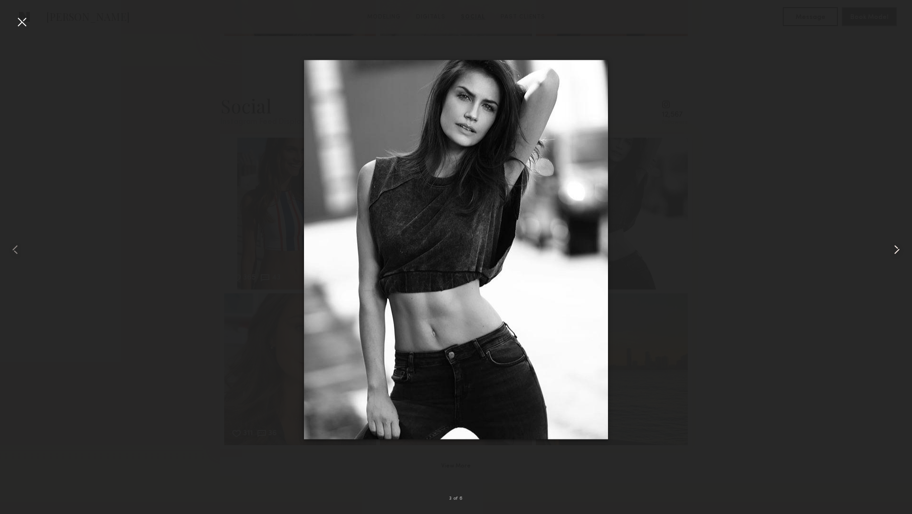
click at [894, 250] on common-icon at bounding box center [896, 249] width 15 height 15
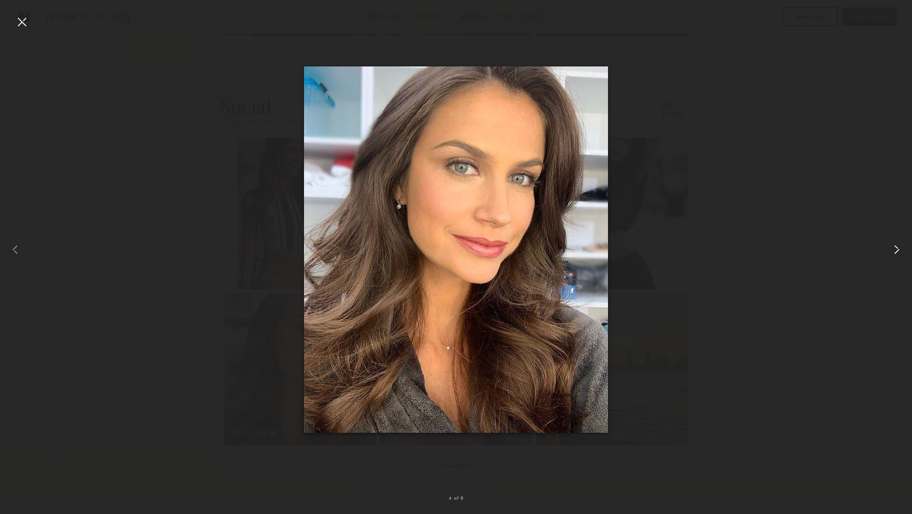
click at [893, 252] on common-icon at bounding box center [896, 249] width 15 height 15
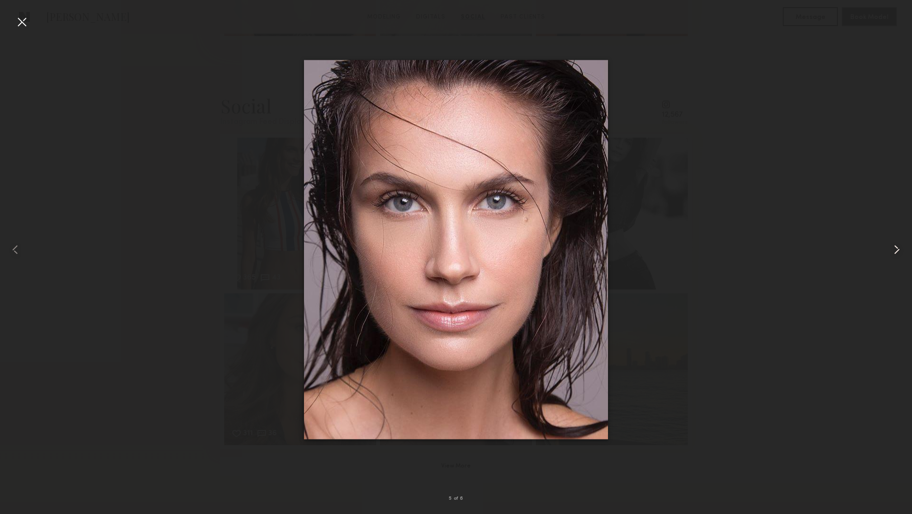
click at [893, 252] on common-icon at bounding box center [896, 249] width 15 height 15
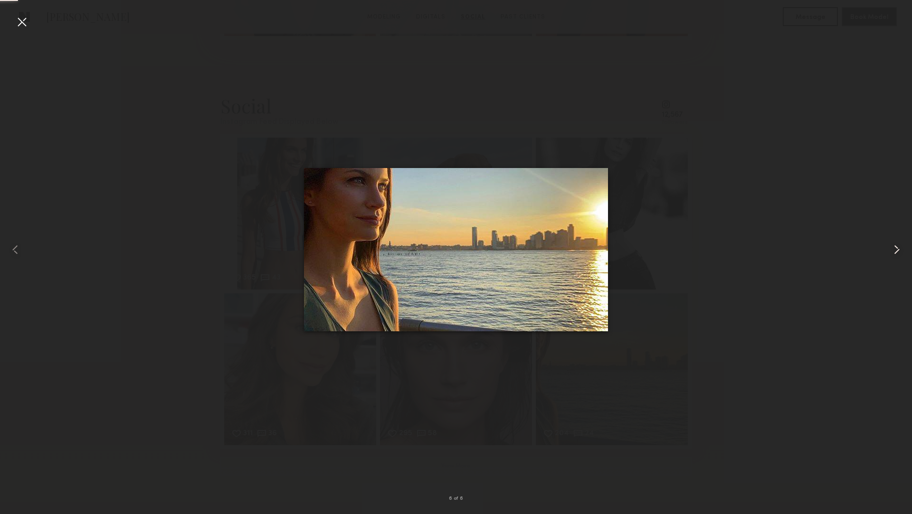
click at [893, 252] on common-icon at bounding box center [896, 249] width 15 height 15
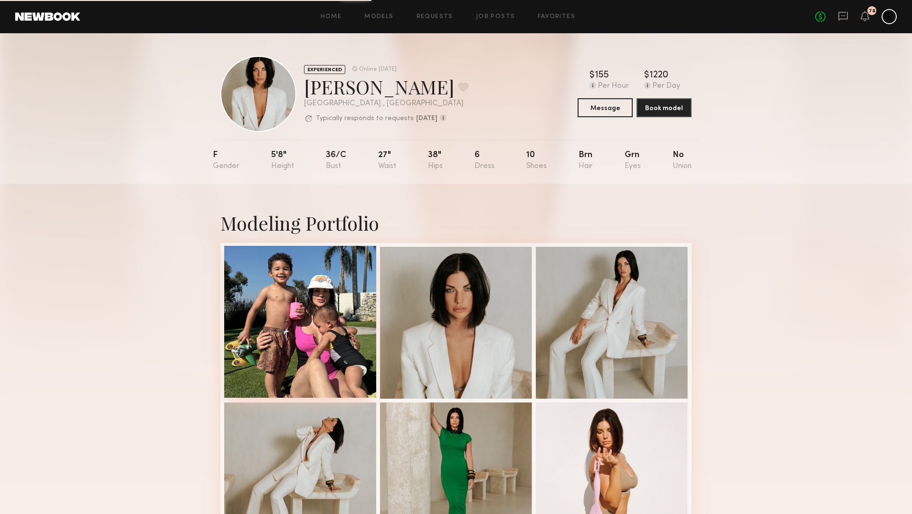
click at [312, 285] on div at bounding box center [300, 322] width 152 height 152
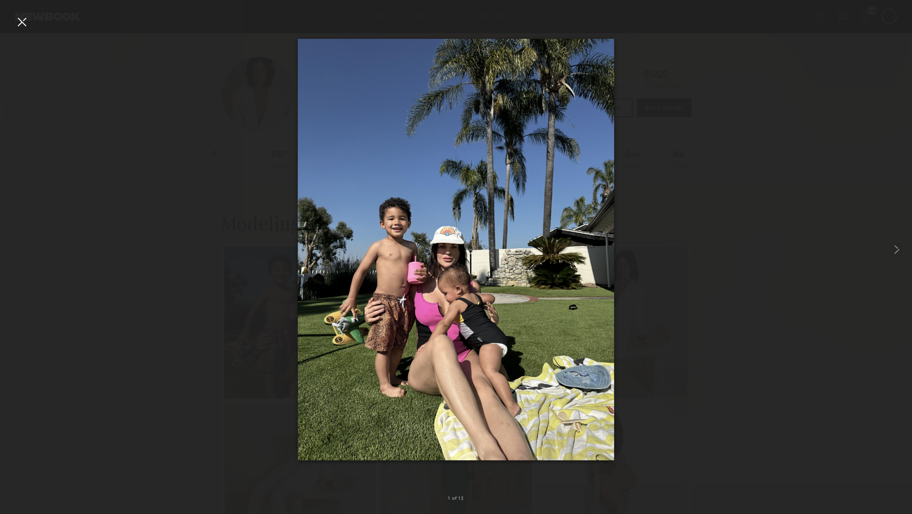
click at [22, 19] on div at bounding box center [21, 21] width 15 height 15
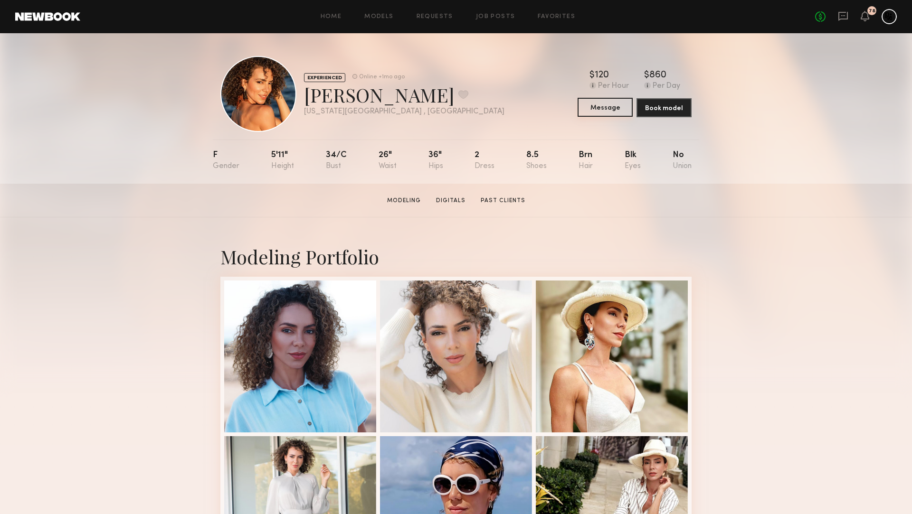
click at [618, 108] on button "Message" at bounding box center [605, 107] width 55 height 19
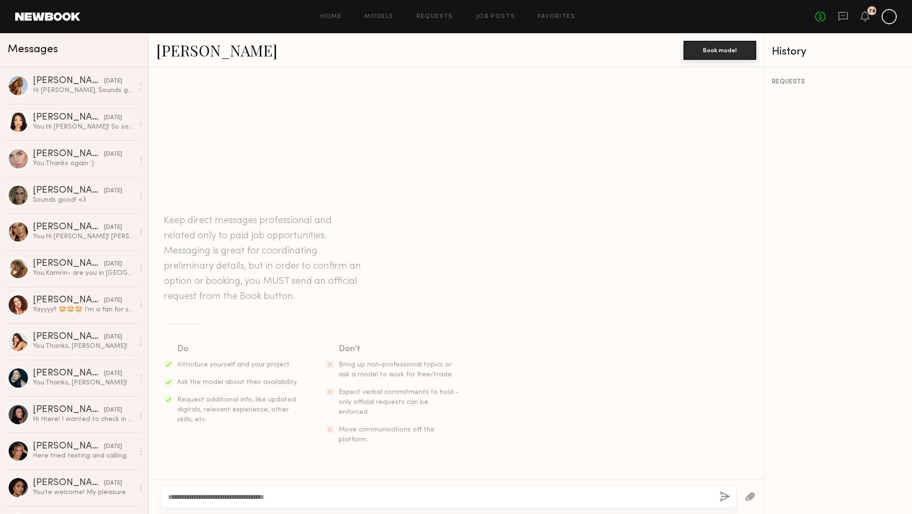
type textarea "**********"
click at [721, 498] on button "button" at bounding box center [725, 498] width 10 height 12
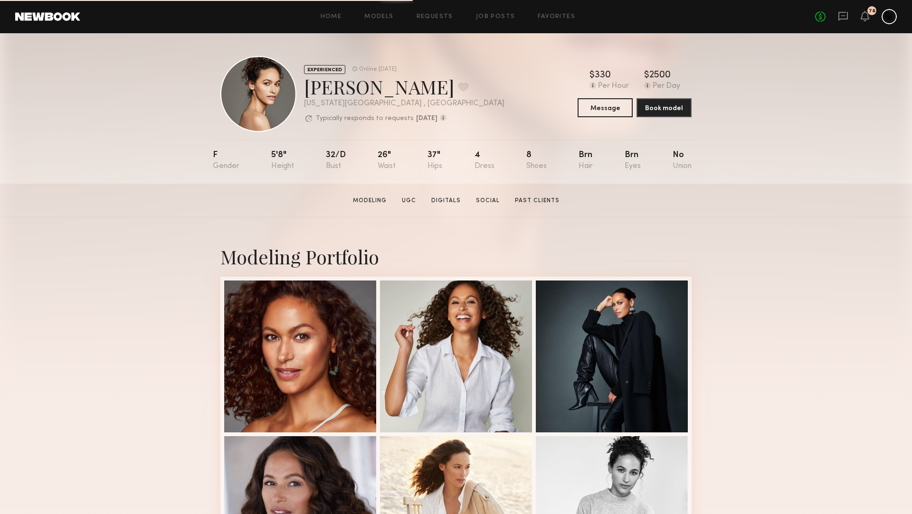
scroll to position [16, 0]
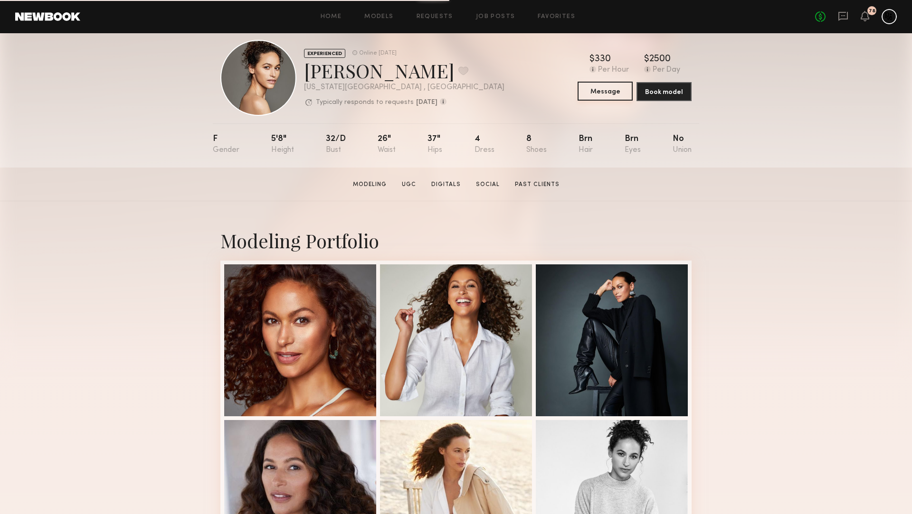
click at [613, 88] on button "Message" at bounding box center [605, 91] width 55 height 19
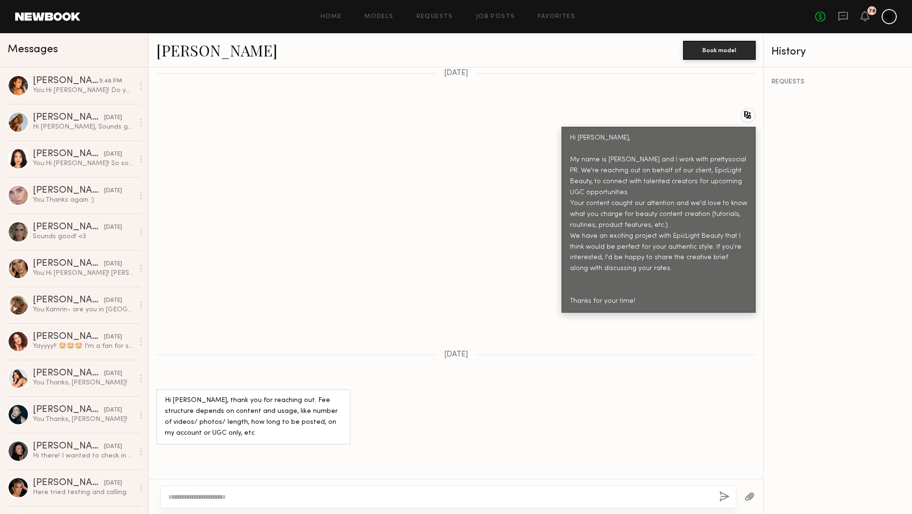
scroll to position [369, 0]
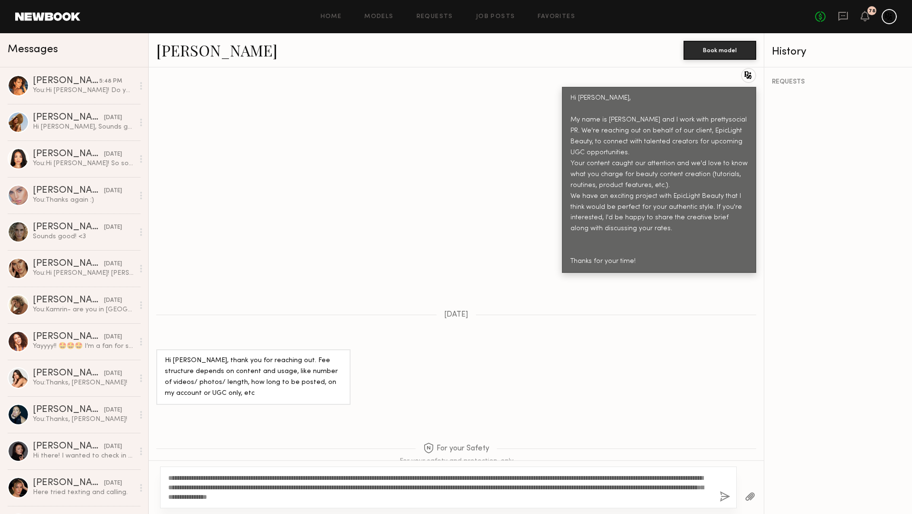
type textarea "**********"
click at [723, 499] on button "button" at bounding box center [725, 498] width 10 height 12
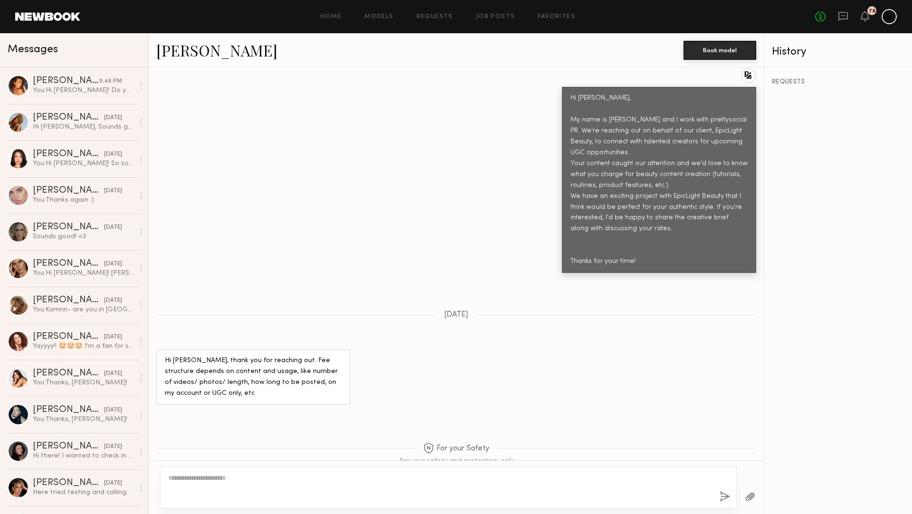
scroll to position [645, 0]
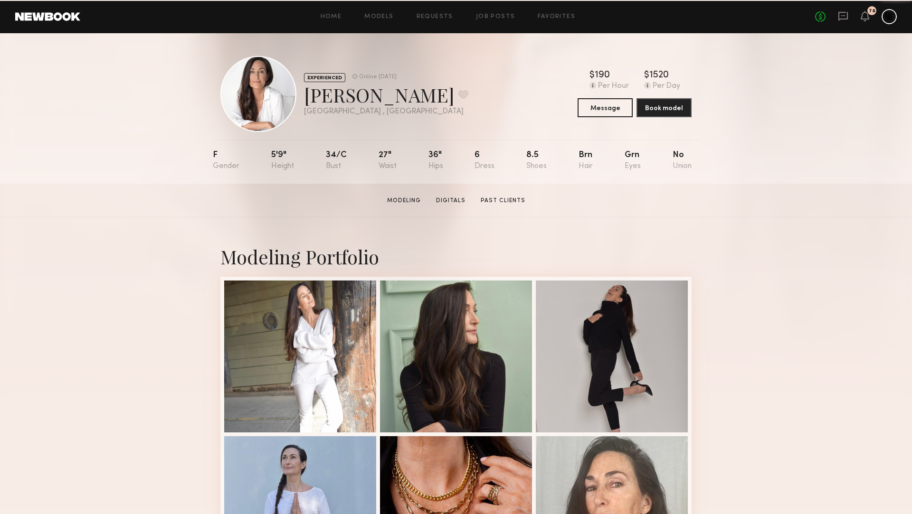
click at [608, 106] on button "Message" at bounding box center [605, 107] width 55 height 19
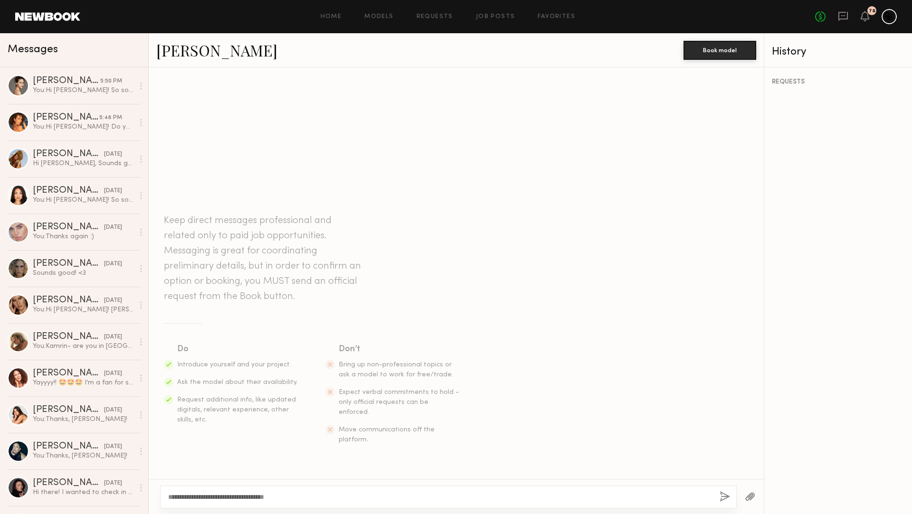
type textarea "**********"
click at [722, 497] on button "button" at bounding box center [725, 498] width 10 height 12
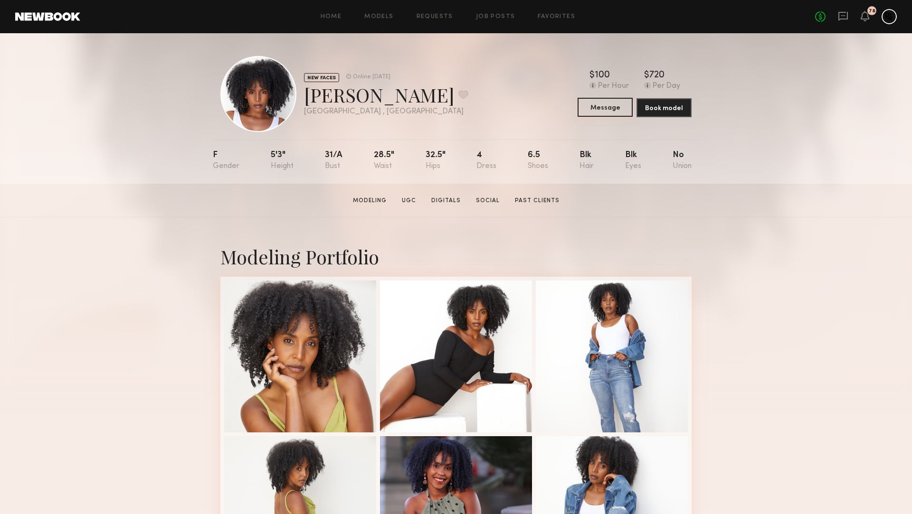
click at [611, 106] on button "Message" at bounding box center [605, 107] width 55 height 19
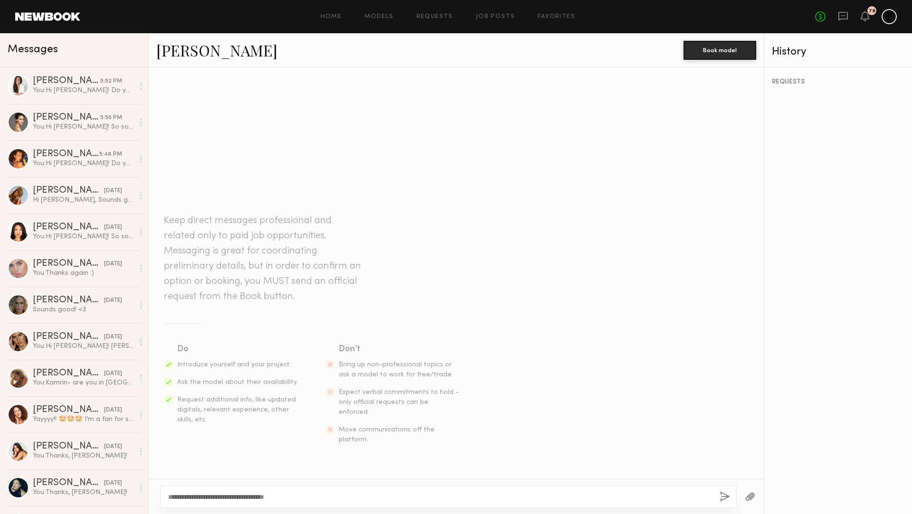
type textarea "**********"
click at [727, 495] on button "button" at bounding box center [725, 498] width 10 height 12
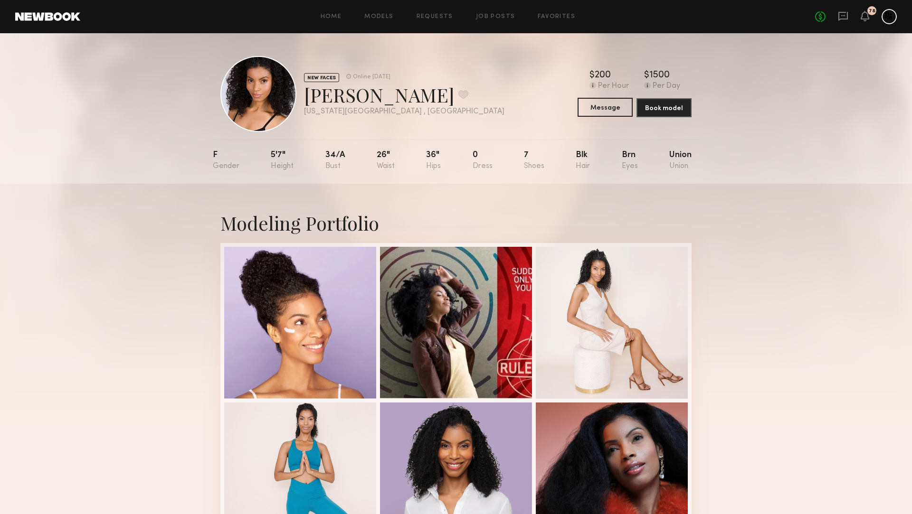
click at [611, 106] on button "Message" at bounding box center [605, 107] width 55 height 19
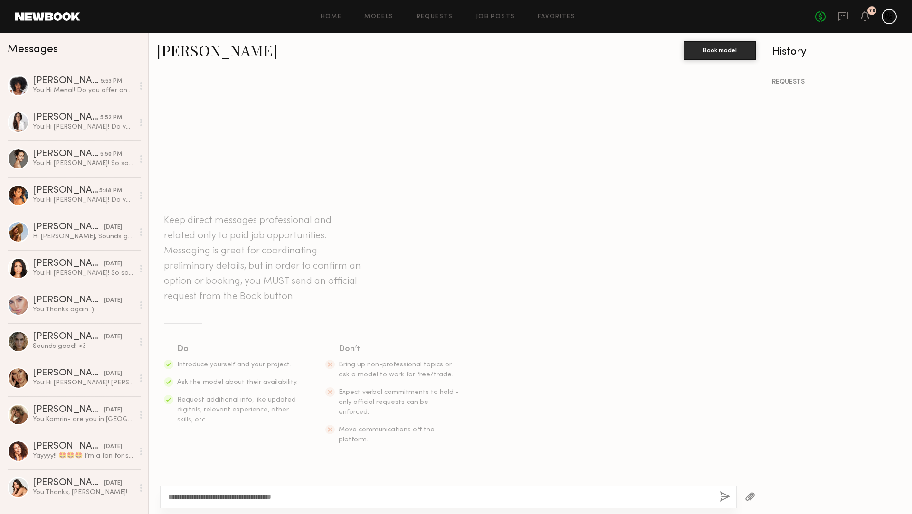
type textarea "**********"
click at [721, 492] on button "button" at bounding box center [725, 498] width 10 height 12
